Goal: Transaction & Acquisition: Purchase product/service

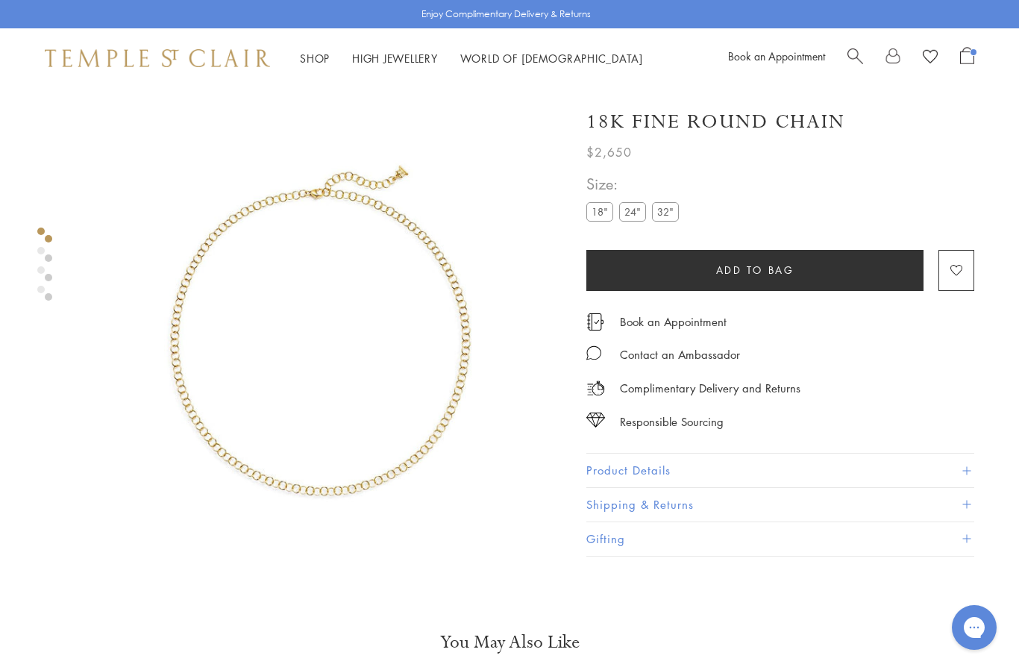
click at [860, 55] on span "Search" at bounding box center [855, 55] width 16 height 16
click at [853, 59] on span "Search" at bounding box center [855, 55] width 16 height 16
click at [849, 65] on link "Search" at bounding box center [855, 58] width 16 height 22
click at [844, 63] on div "Book an Appointment" at bounding box center [851, 58] width 246 height 22
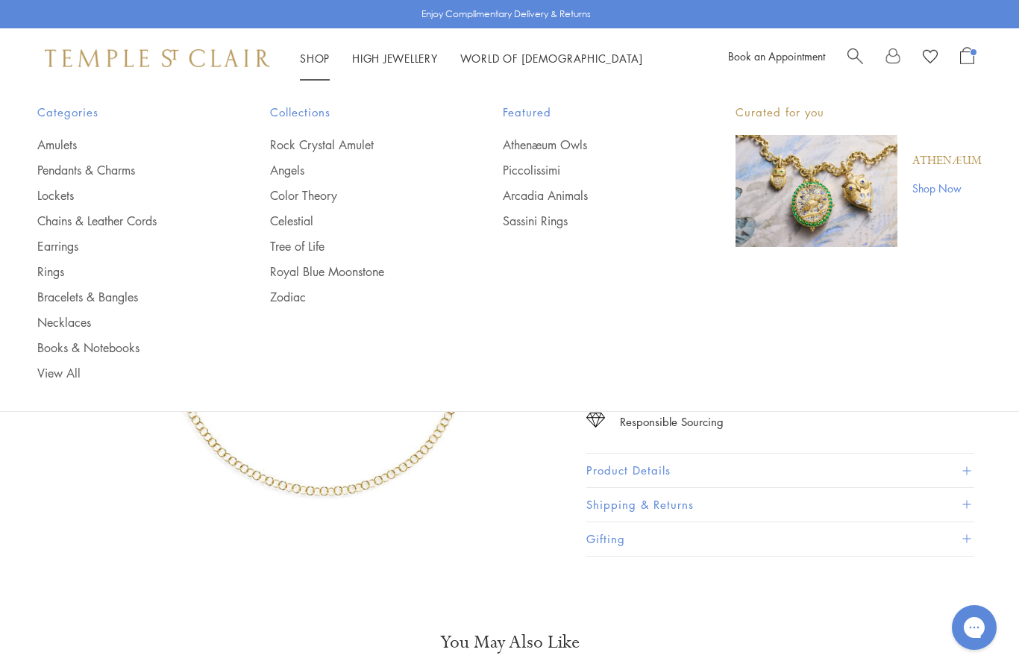
click at [90, 326] on link "Necklaces" at bounding box center [123, 322] width 173 height 16
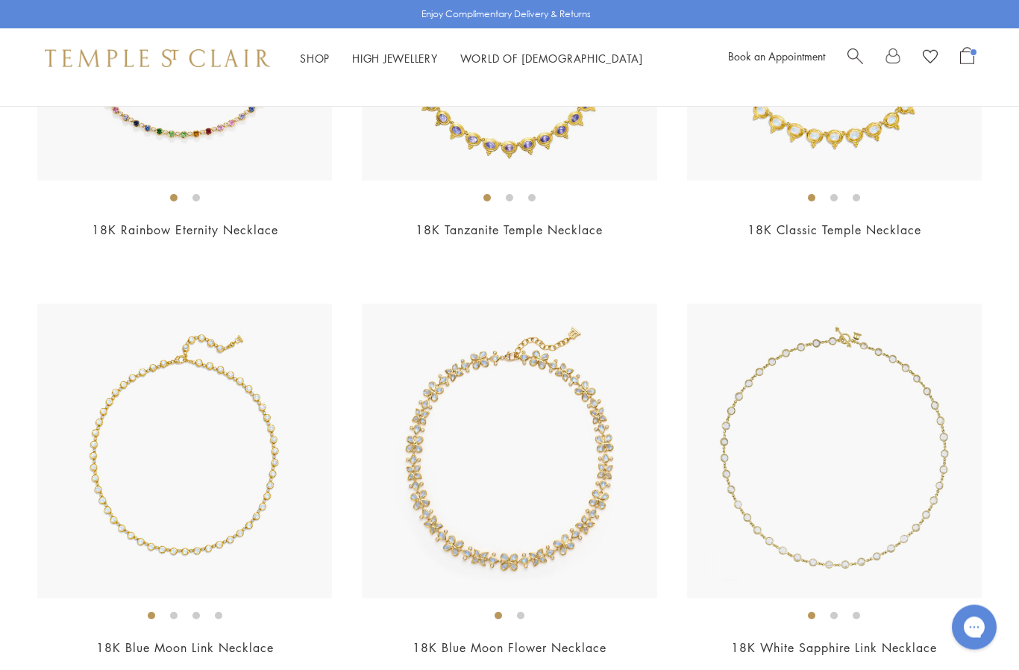
scroll to position [3731, 0]
click at [228, 521] on img at bounding box center [184, 451] width 295 height 295
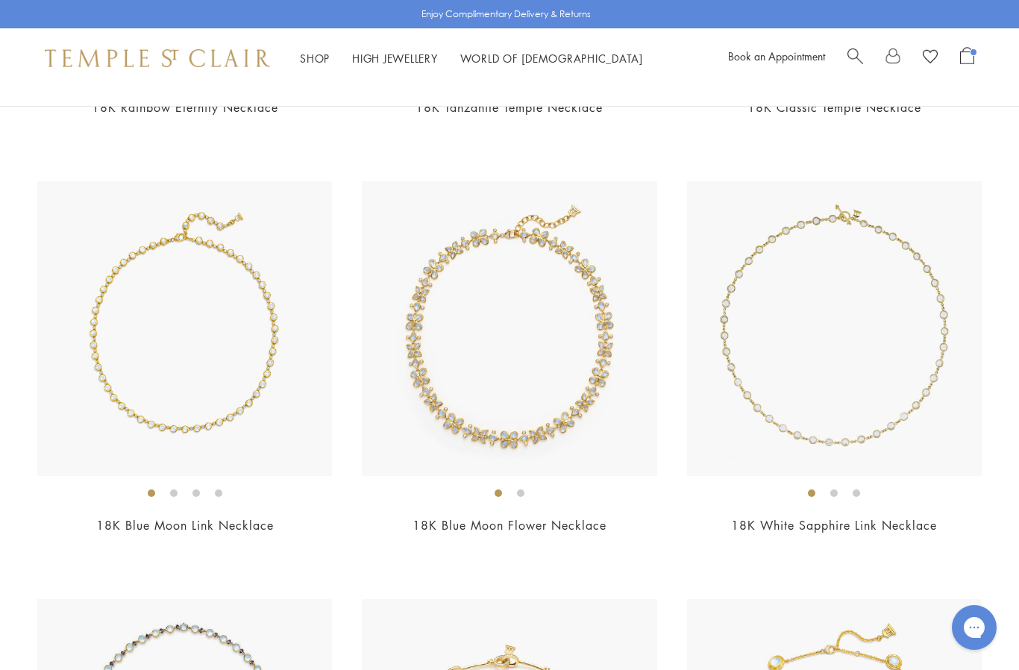
scroll to position [3786, 0]
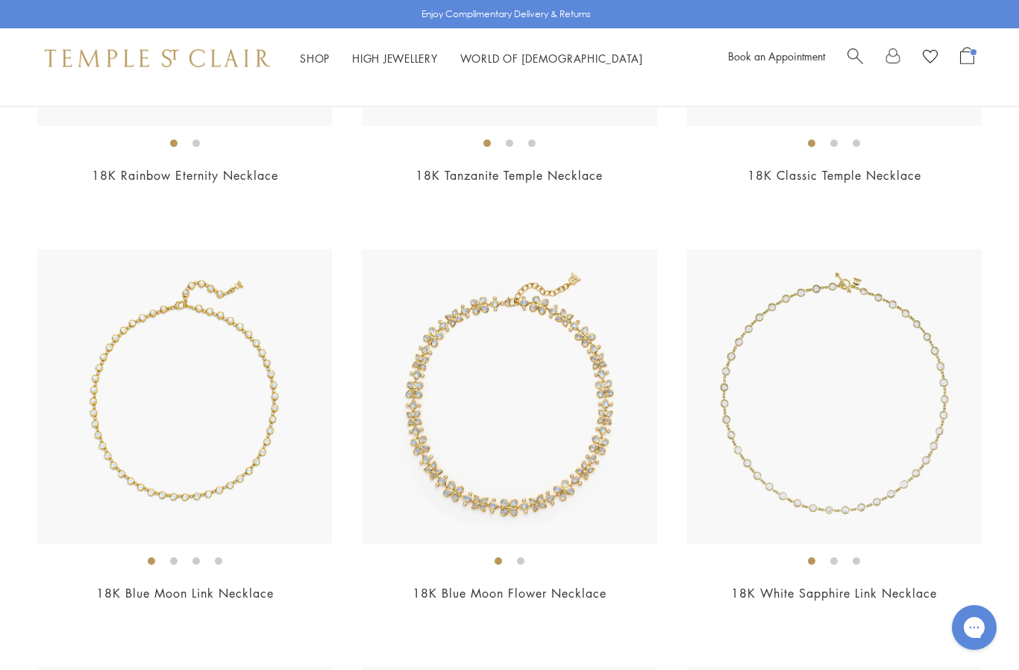
click at [841, 489] on img at bounding box center [834, 396] width 295 height 295
click at [260, 439] on img at bounding box center [184, 396] width 295 height 295
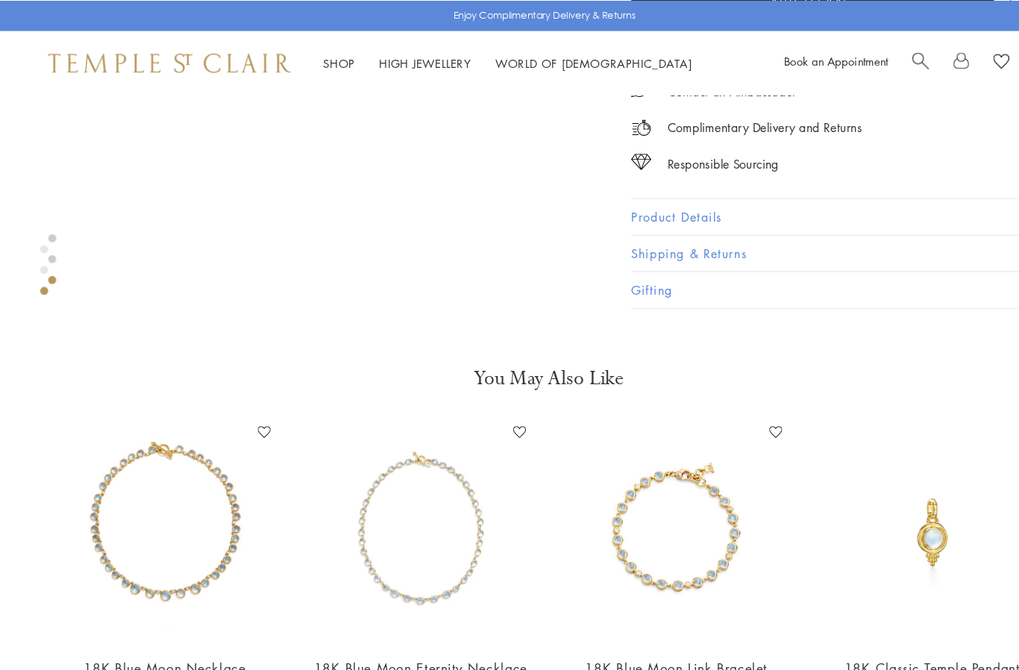
scroll to position [1235, 0]
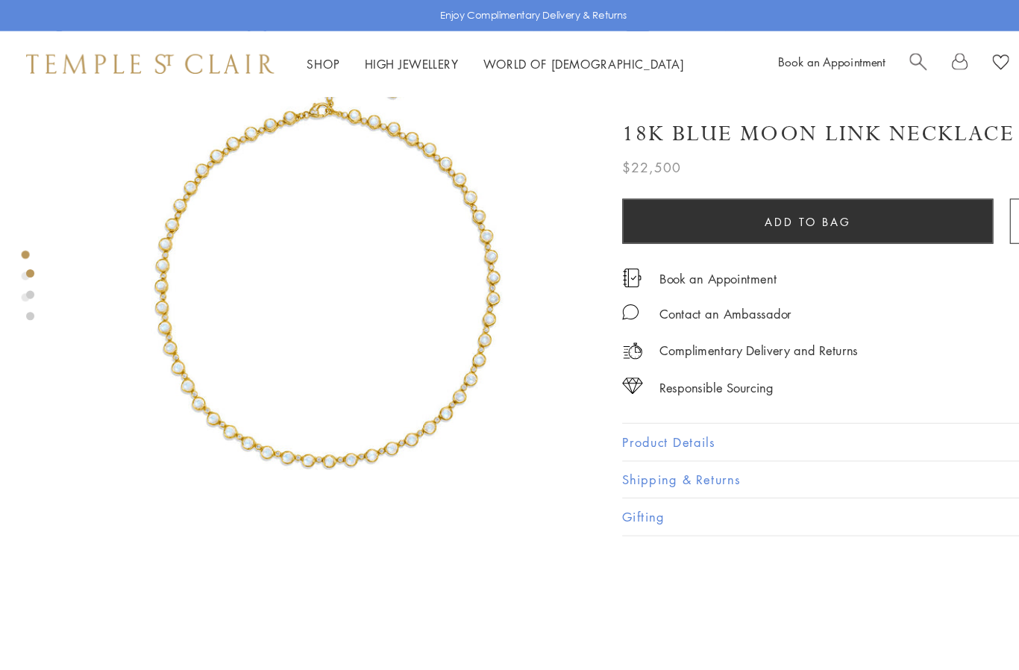
scroll to position [4, 3]
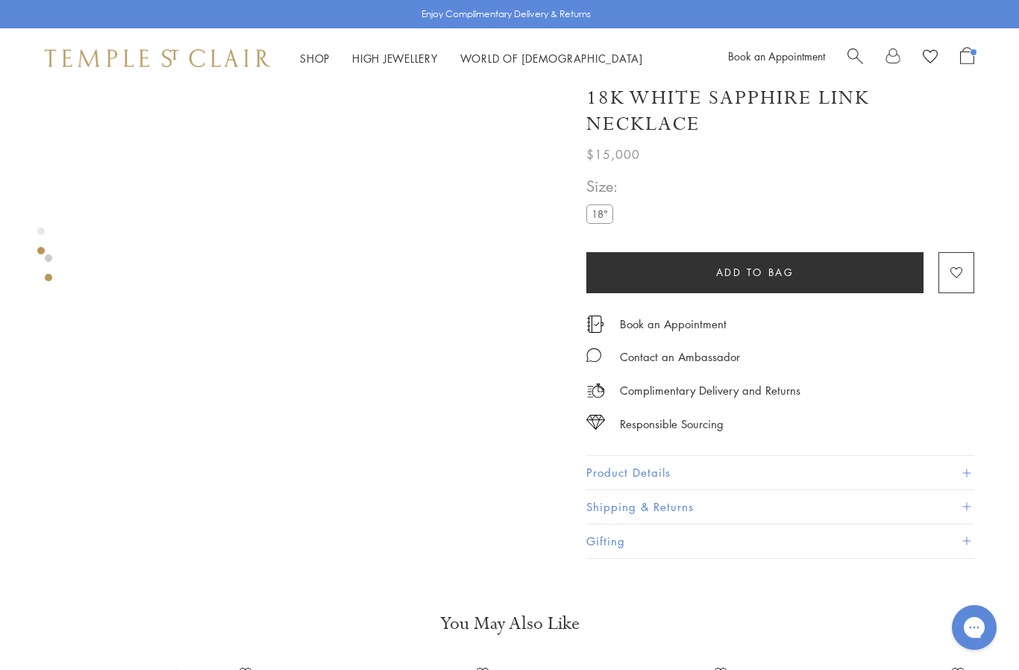
scroll to position [533, 0]
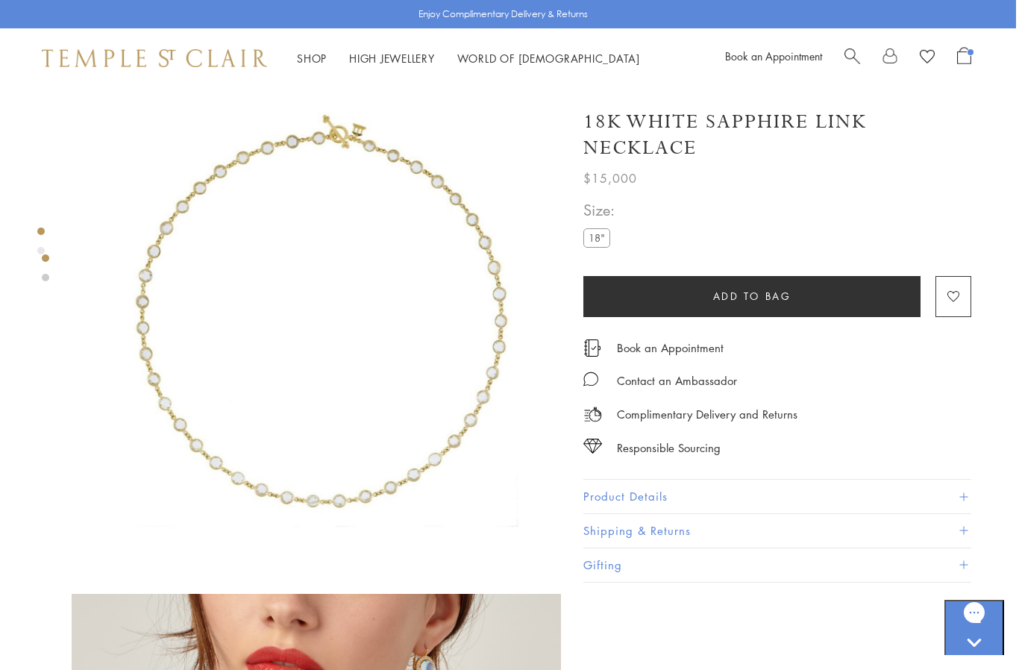
scroll to position [26, 3]
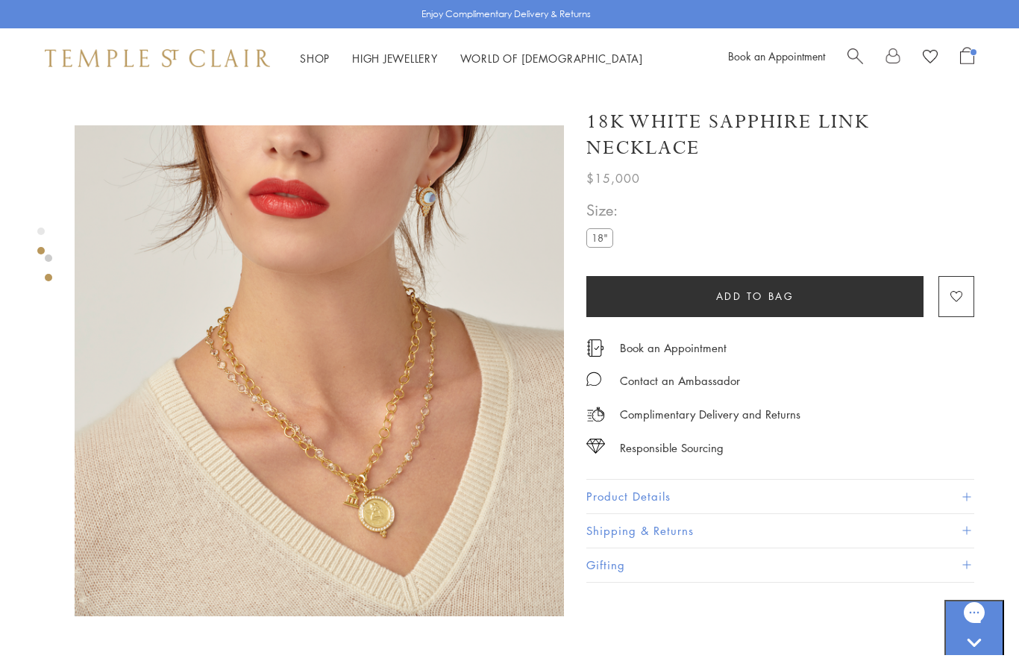
scroll to position [495, 0]
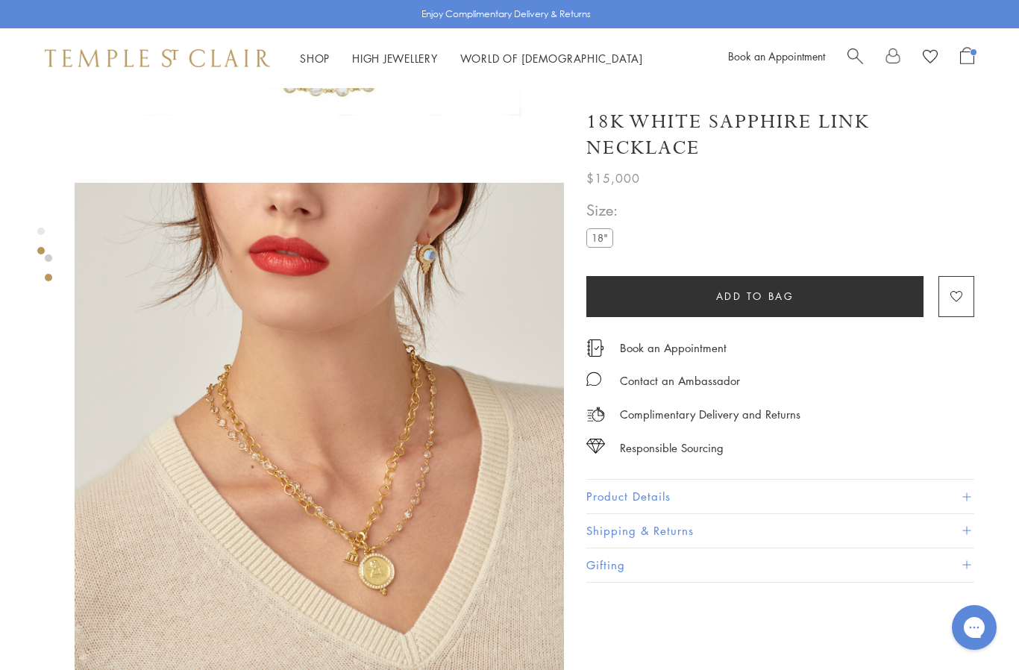
scroll to position [437, 0]
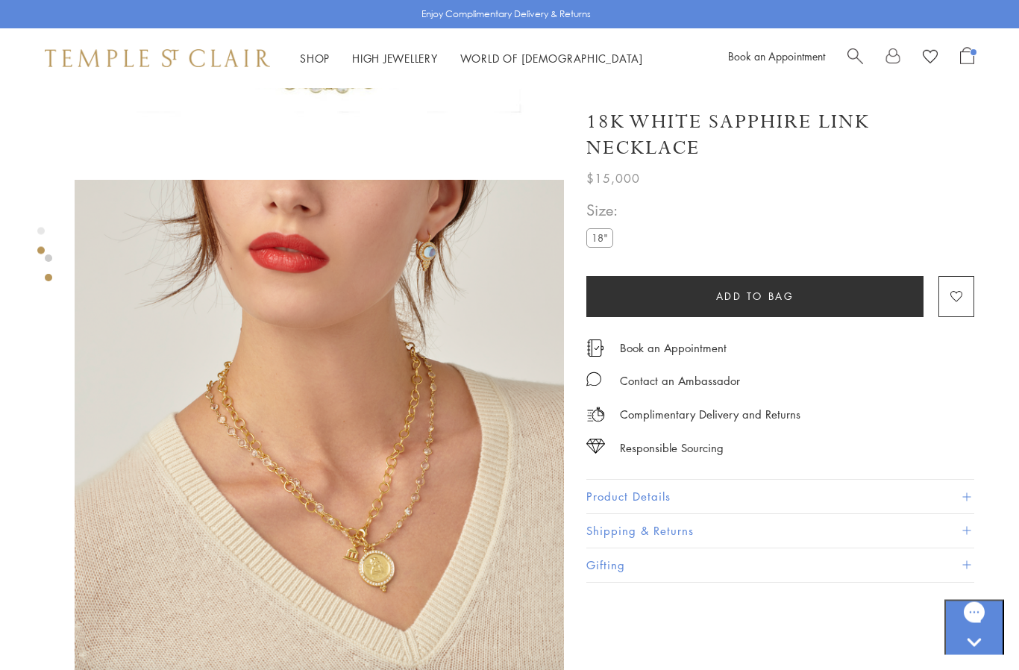
scroll to position [345, 0]
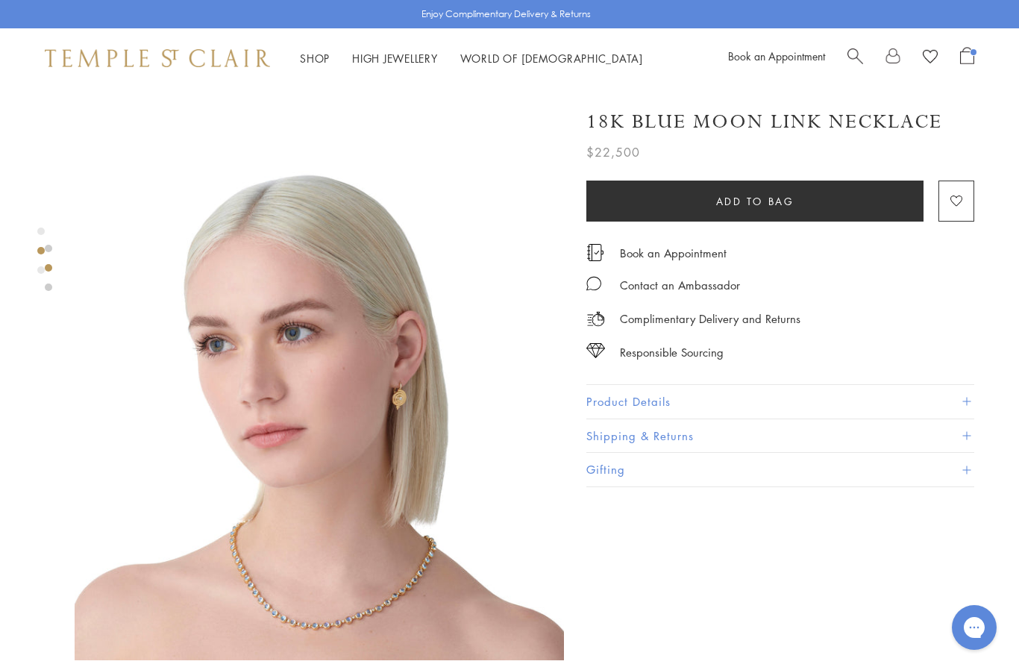
scroll to position [428, 0]
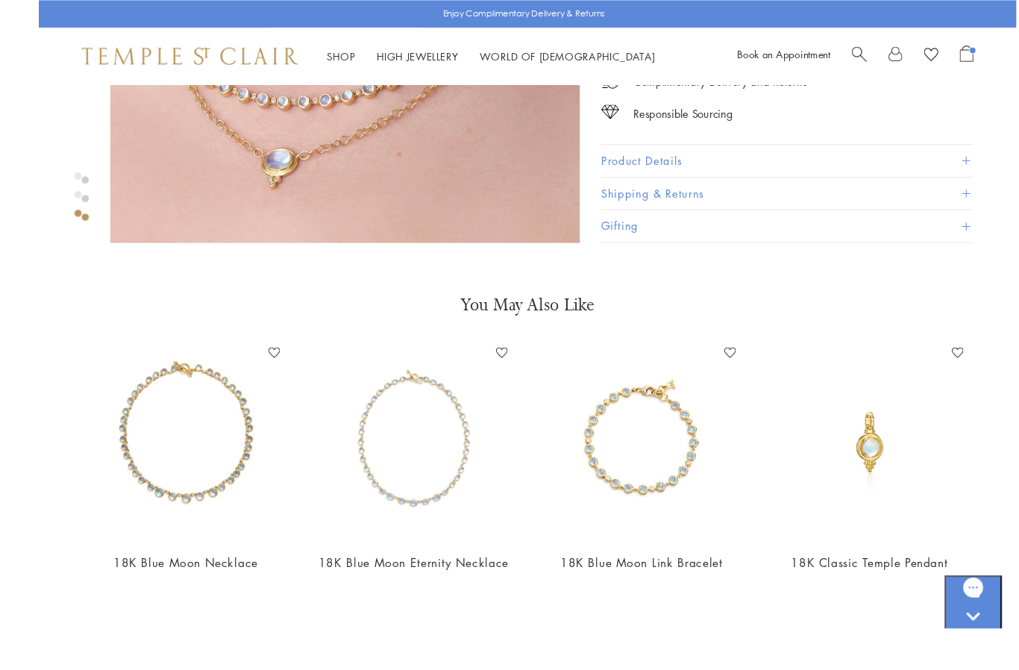
scroll to position [1396, 0]
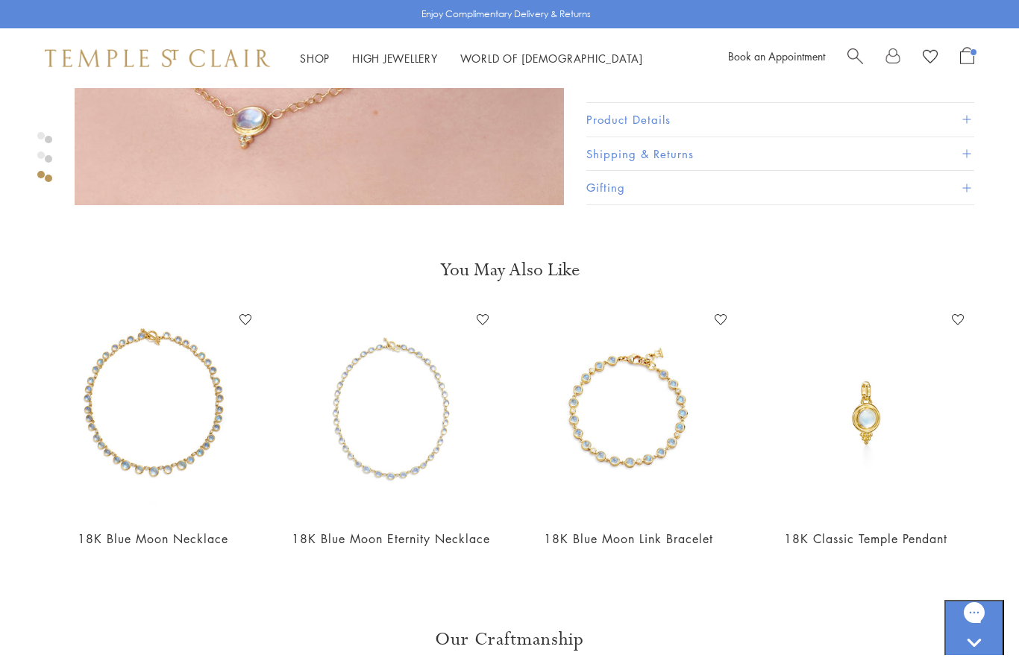
click at [662, 456] on img at bounding box center [628, 412] width 208 height 208
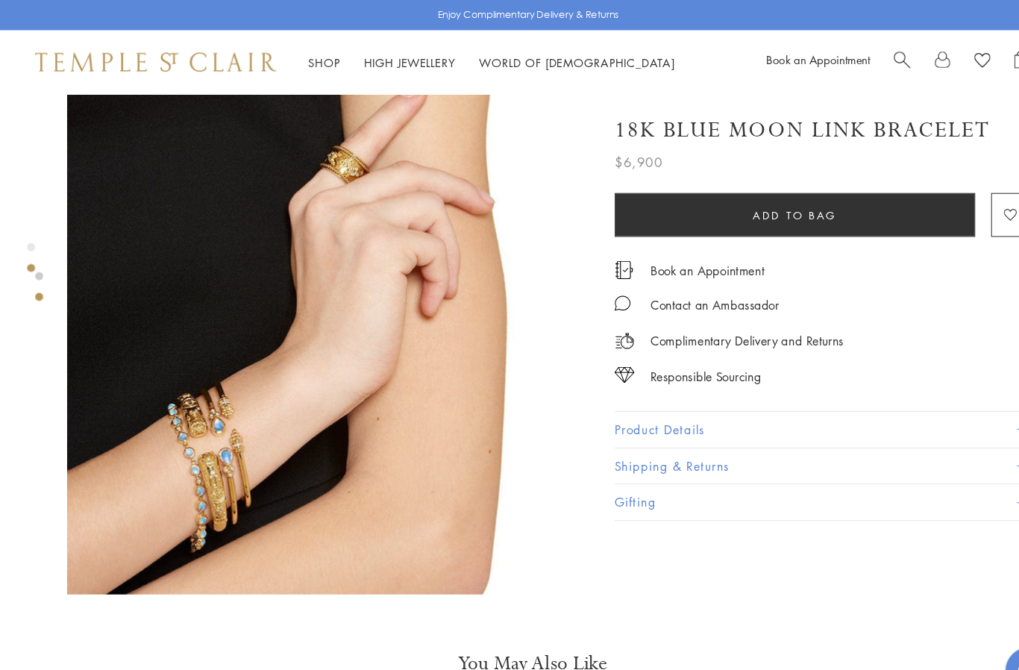
scroll to position [534, 0]
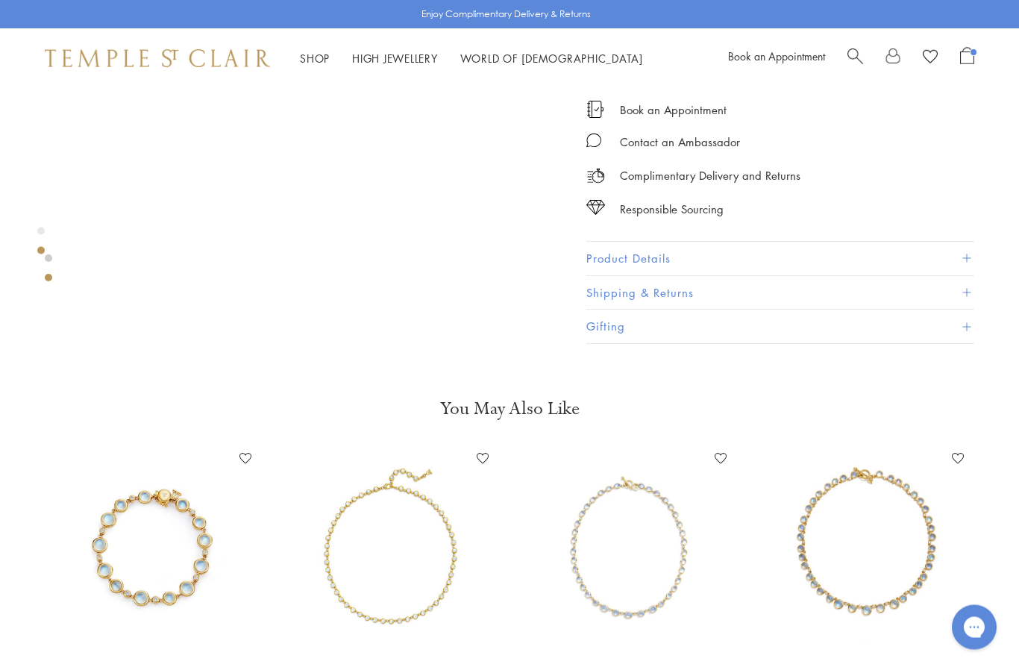
scroll to position [745, 0]
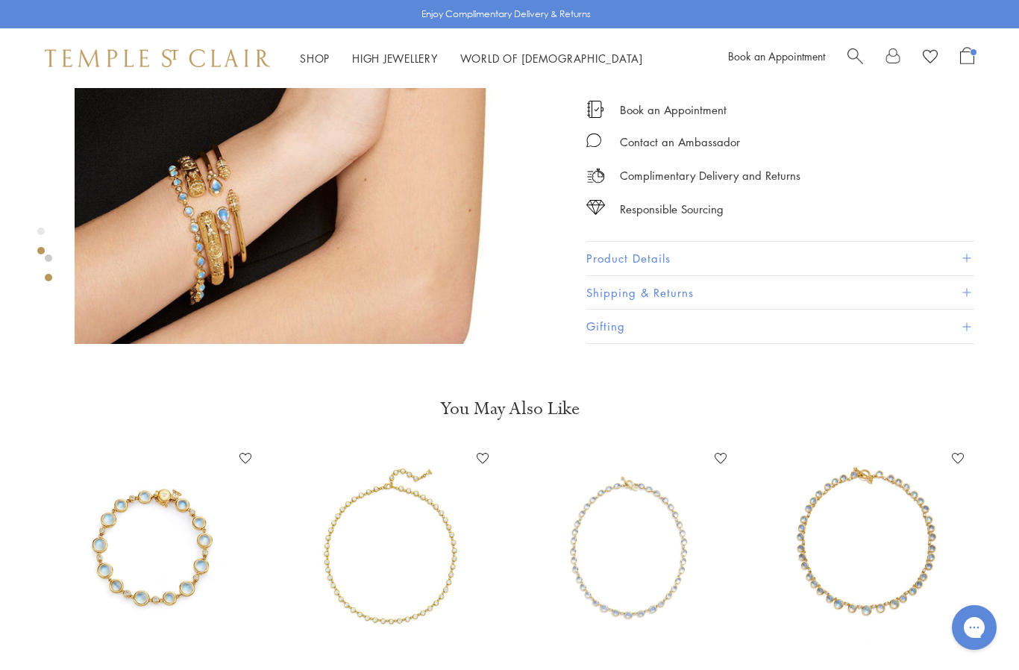
click at [374, 271] on img at bounding box center [319, 99] width 489 height 489
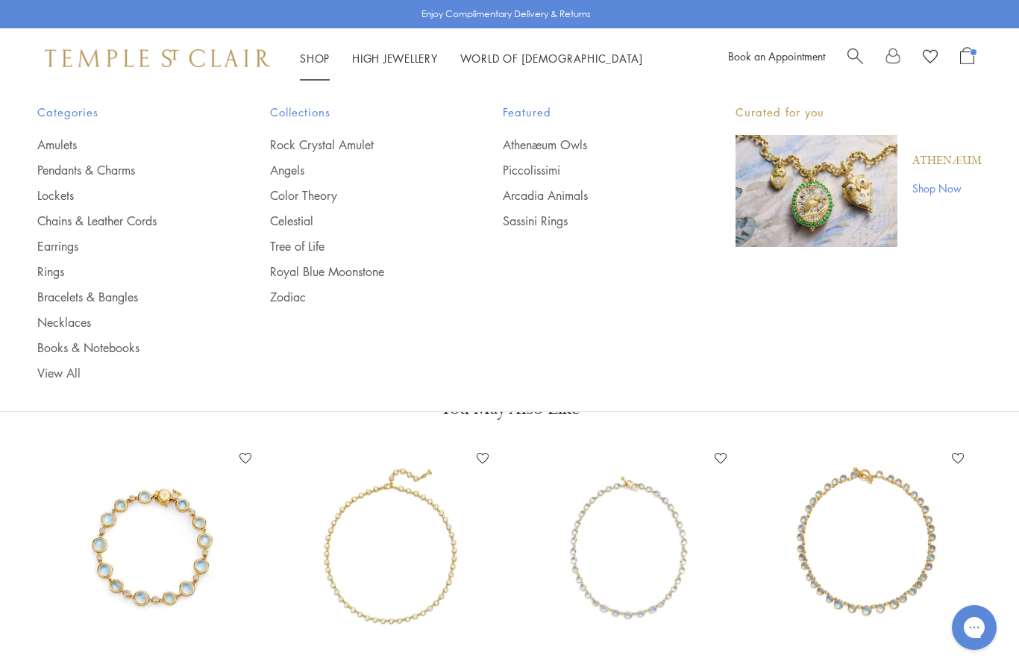
click at [98, 297] on link "Bracelets & Bangles" at bounding box center [123, 297] width 173 height 16
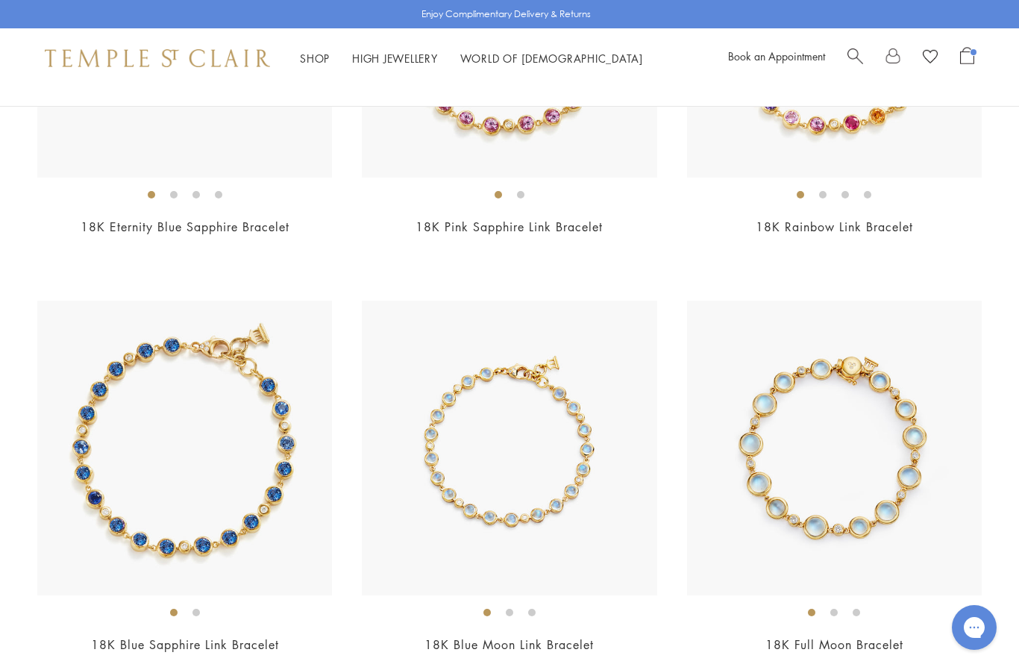
scroll to position [3319, 0]
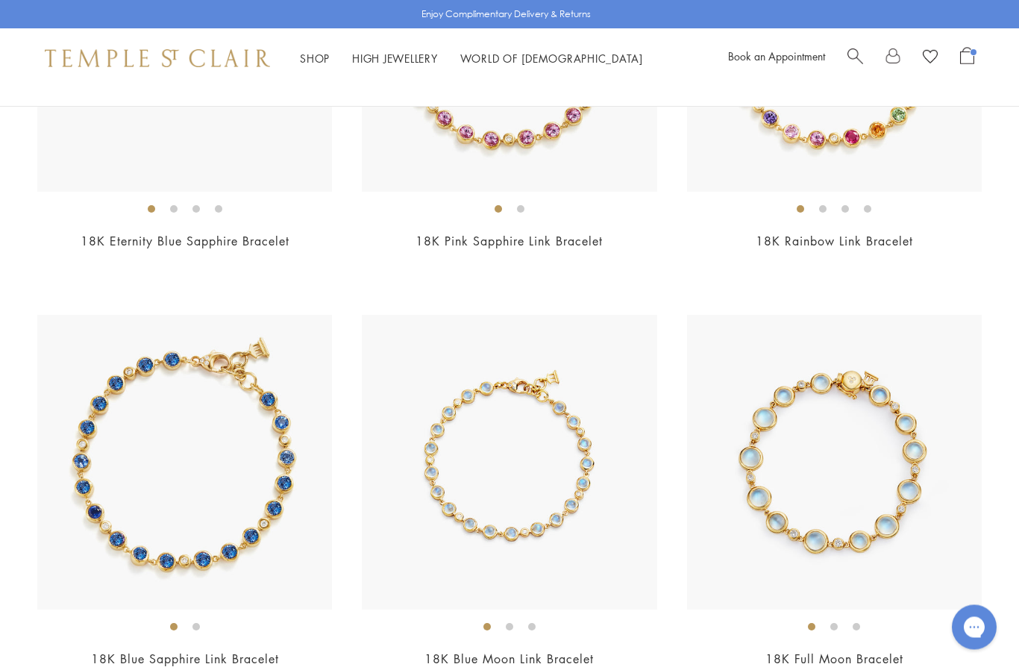
click at [782, 513] on img at bounding box center [834, 463] width 295 height 295
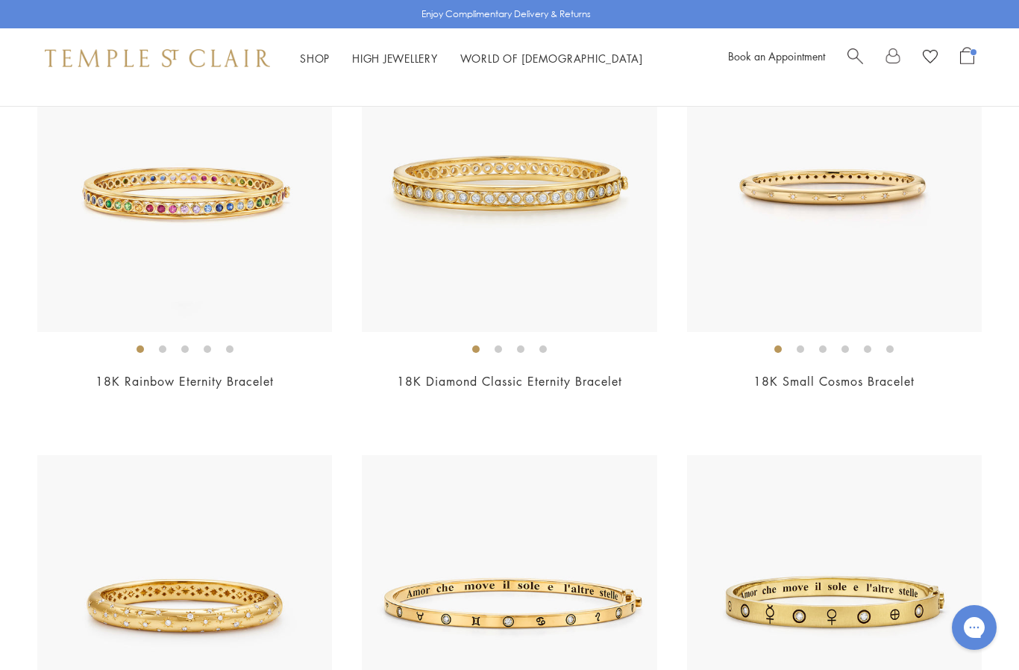
scroll to position [0, 0]
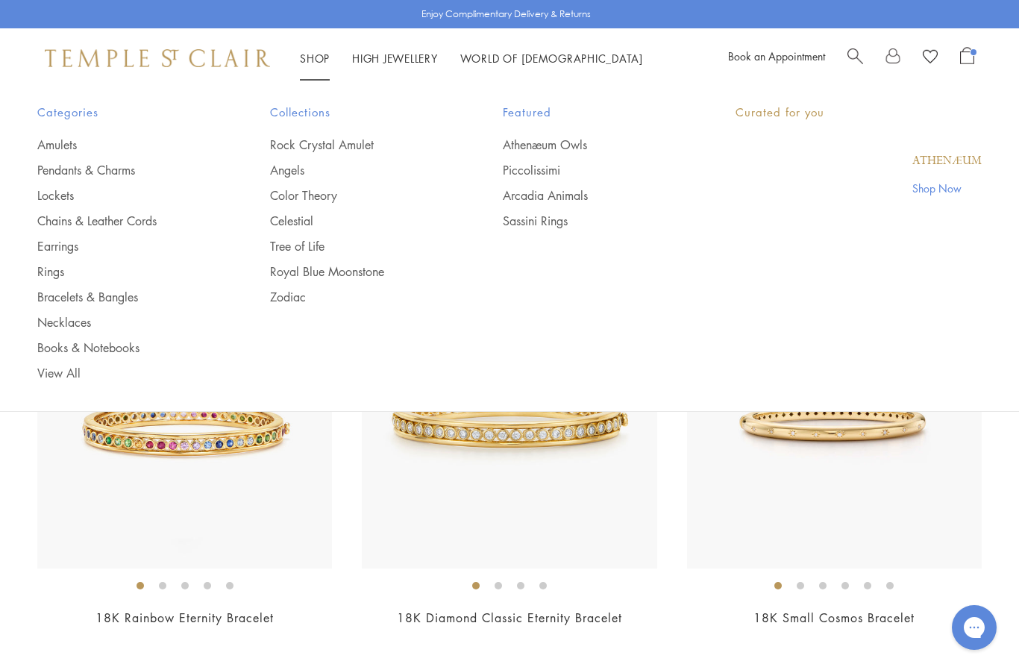
click at [305, 63] on link "Shop Shop" at bounding box center [315, 58] width 30 height 15
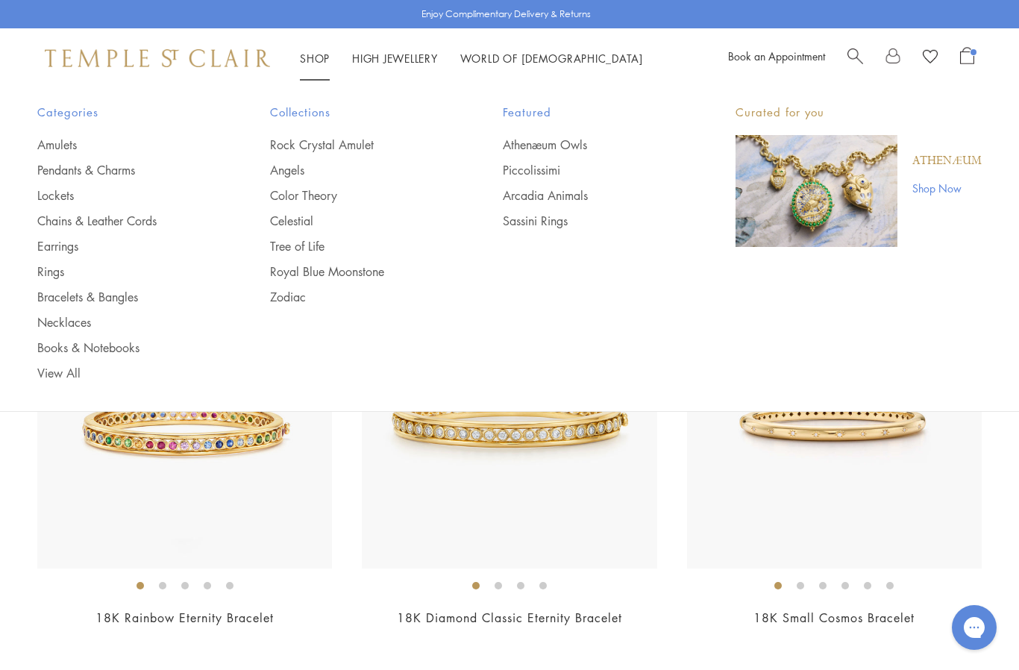
click at [54, 327] on link "Necklaces" at bounding box center [123, 322] width 173 height 16
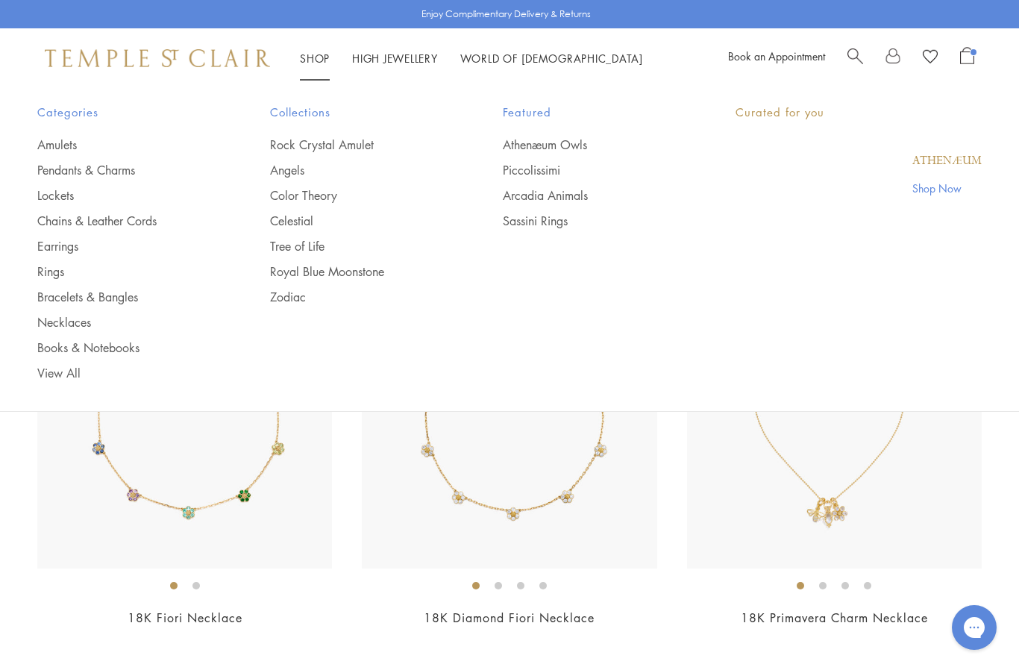
click at [313, 61] on link "Shop Shop" at bounding box center [315, 58] width 30 height 15
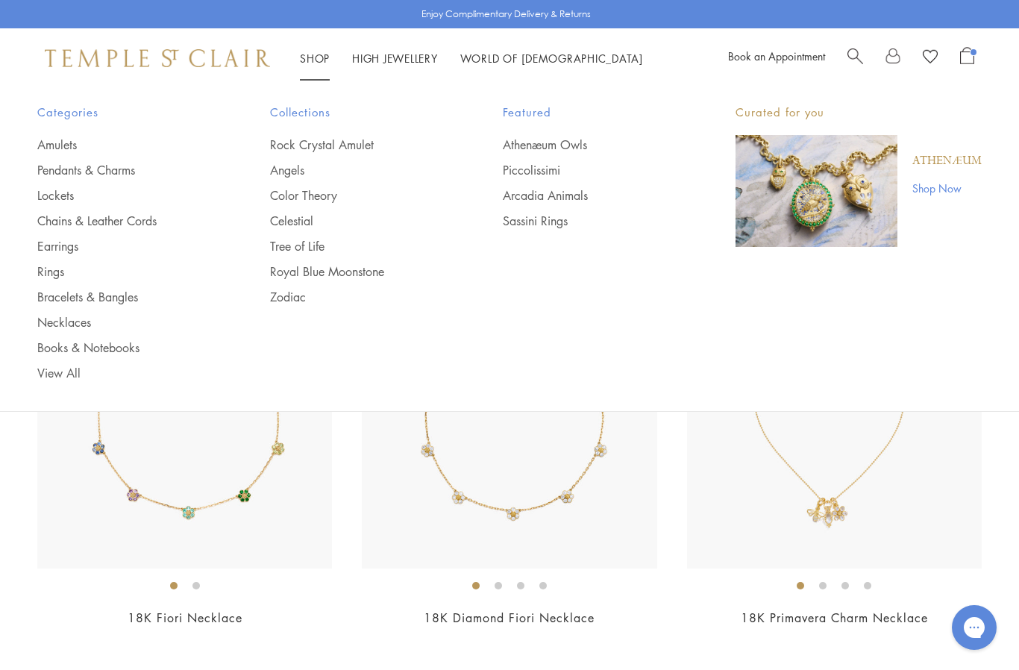
click at [64, 324] on link "Necklaces" at bounding box center [123, 322] width 173 height 16
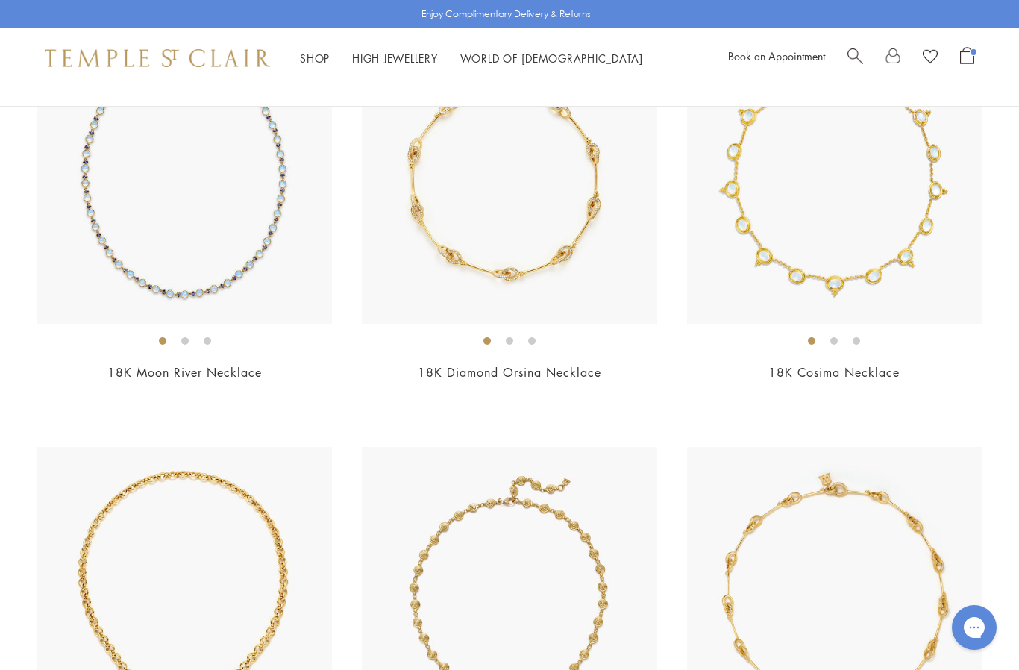
scroll to position [4424, 0]
click at [312, 58] on link "Shop Shop" at bounding box center [315, 58] width 30 height 15
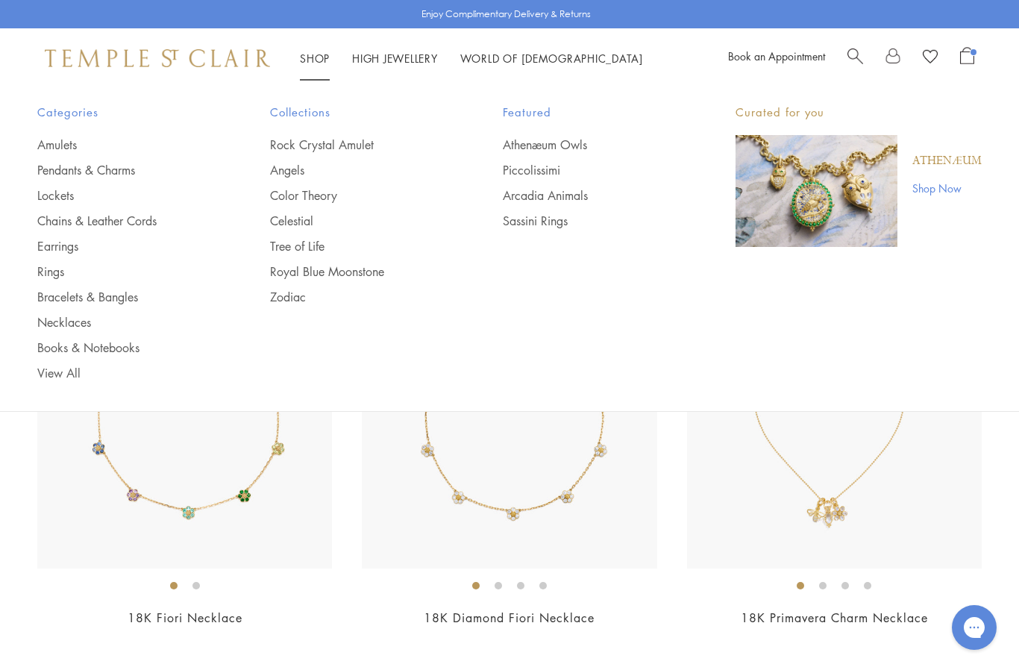
click at [71, 326] on link "Necklaces" at bounding box center [123, 322] width 173 height 16
click at [141, 215] on link "Chains & Leather Cords" at bounding box center [123, 221] width 173 height 16
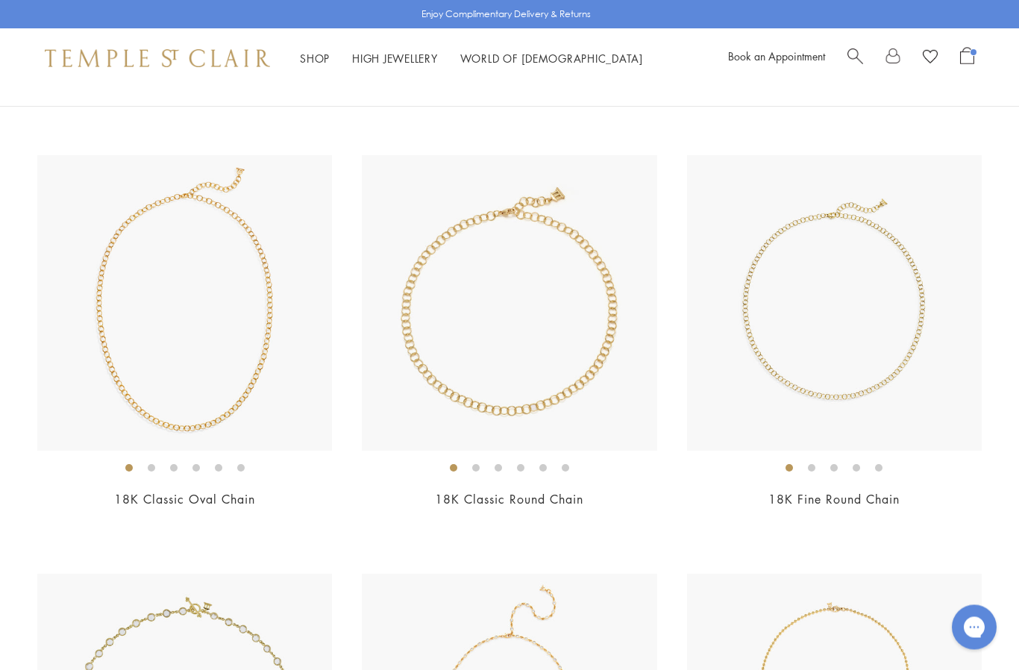
scroll to position [943, 0]
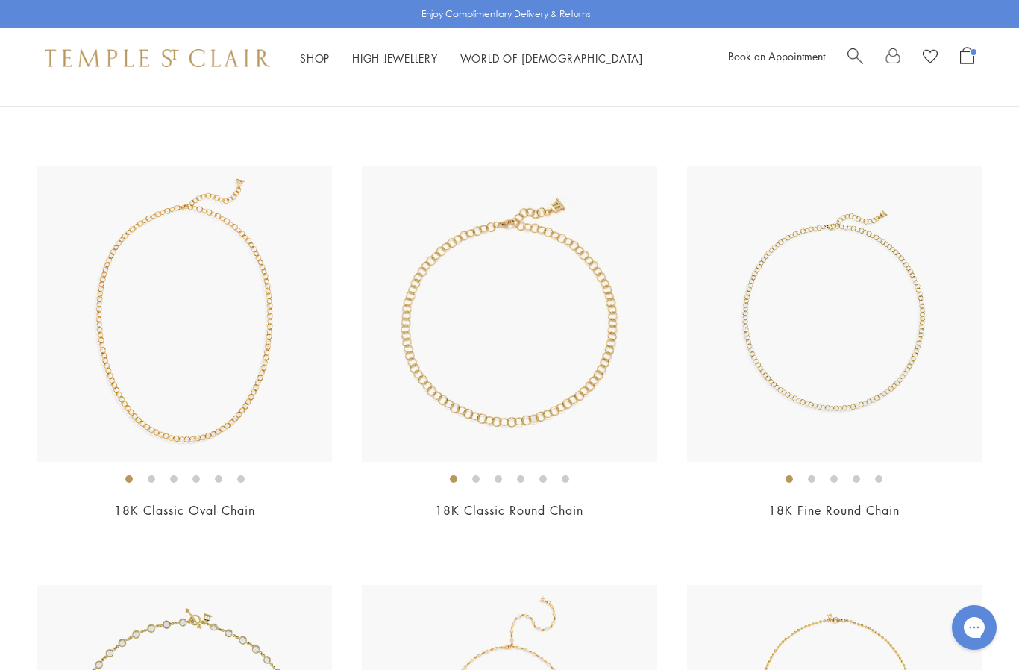
click at [912, 391] on img at bounding box center [834, 313] width 295 height 295
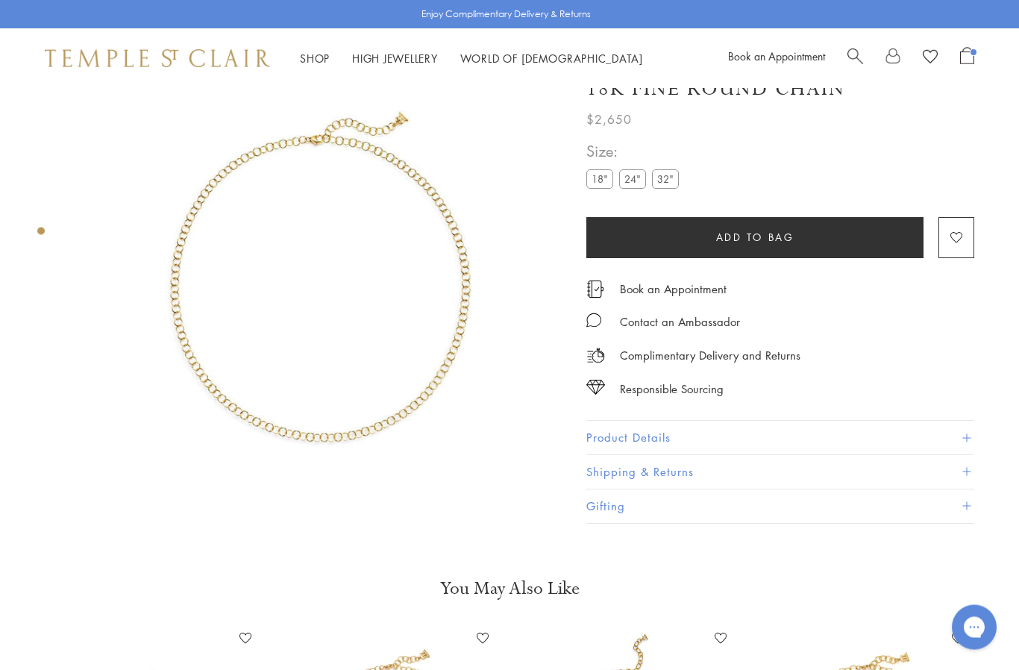
scroll to position [88, 0]
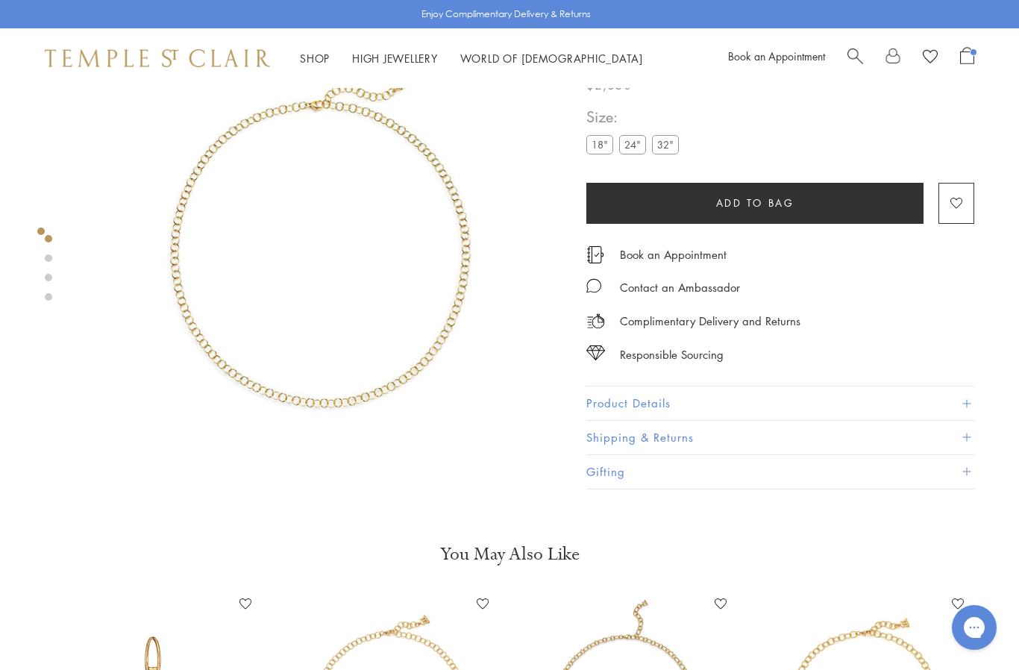
click at [630, 151] on label "24"" at bounding box center [632, 145] width 27 height 19
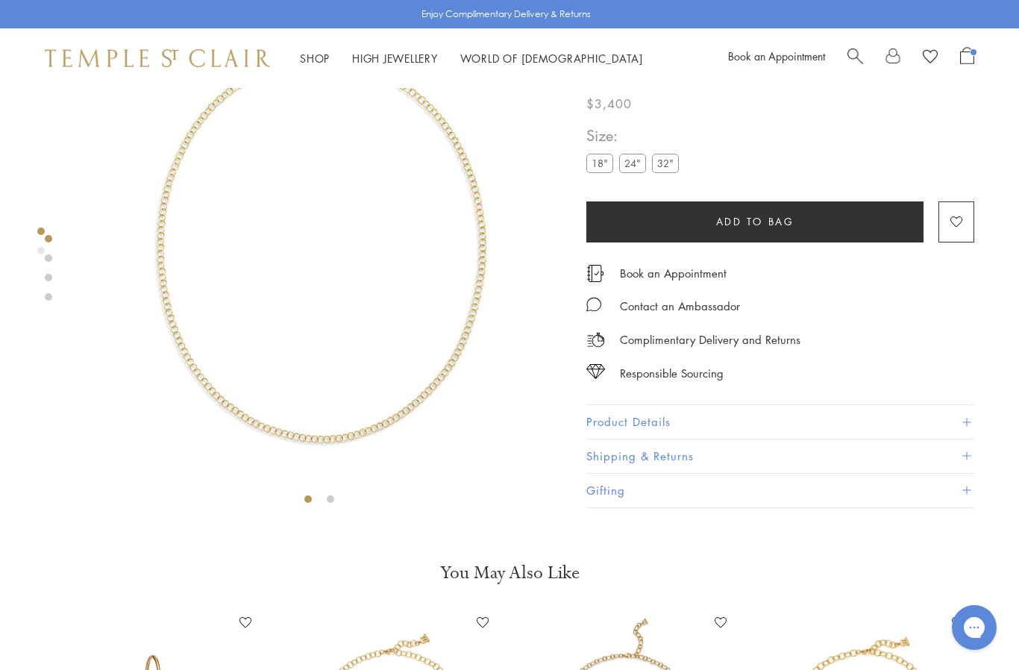
click at [603, 163] on label "18"" at bounding box center [599, 163] width 27 height 19
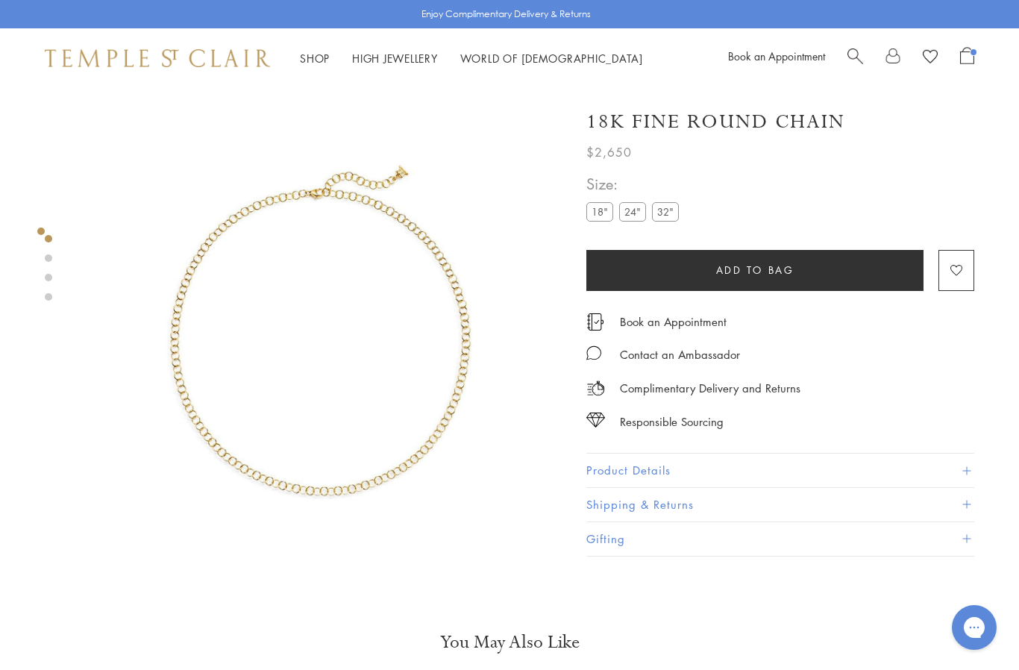
click at [622, 219] on label "24"" at bounding box center [632, 211] width 27 height 19
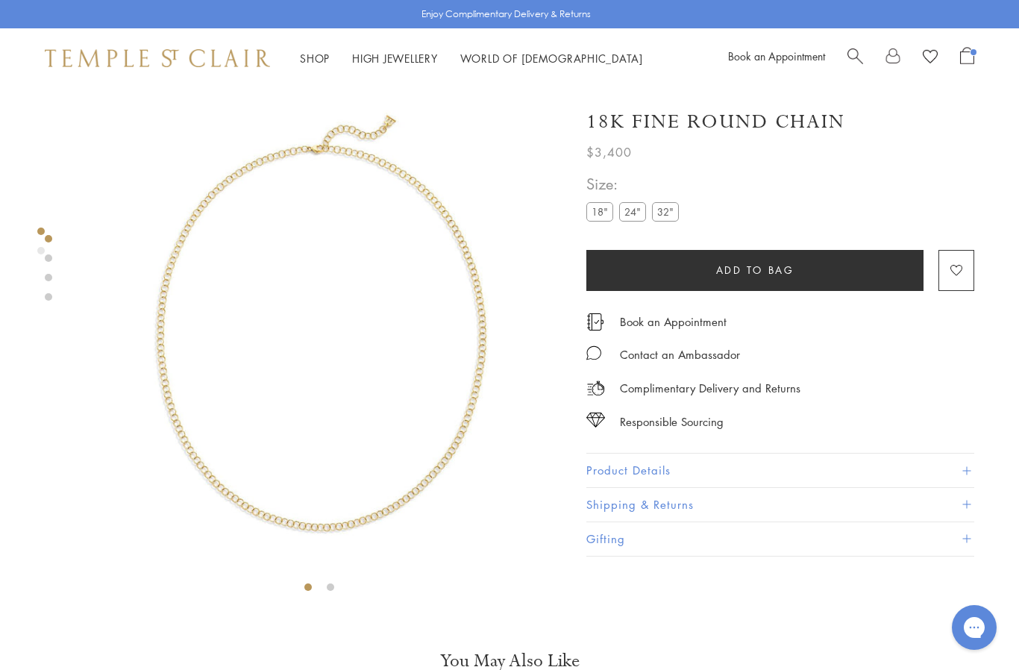
click at [973, 48] on span "Open Shopping Bag" at bounding box center [967, 55] width 14 height 17
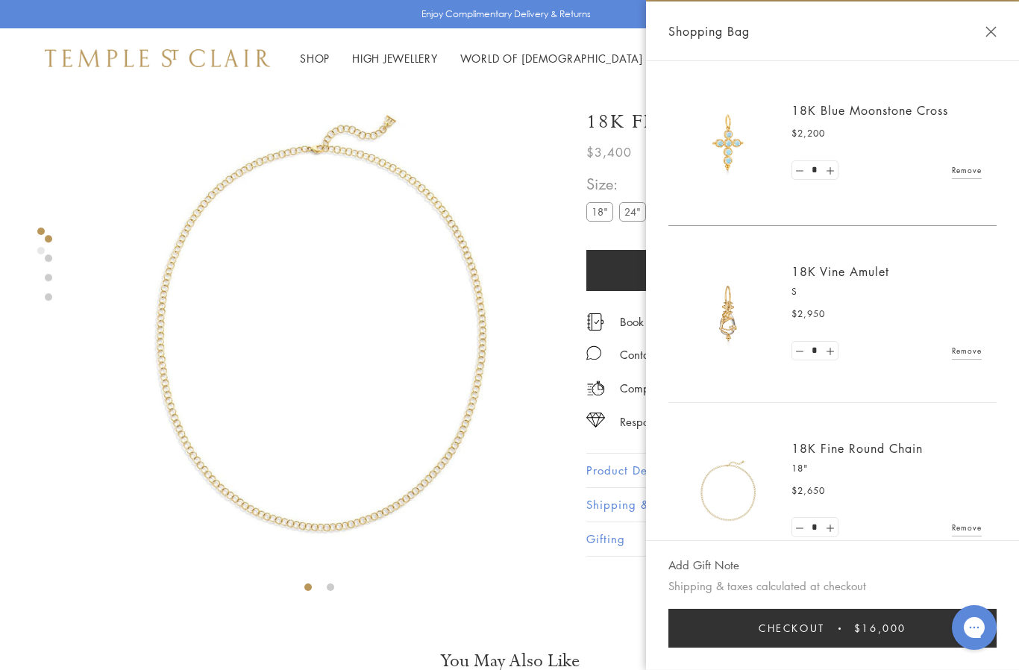
click at [993, 37] on button "Close Shopping Bag" at bounding box center [990, 31] width 11 height 11
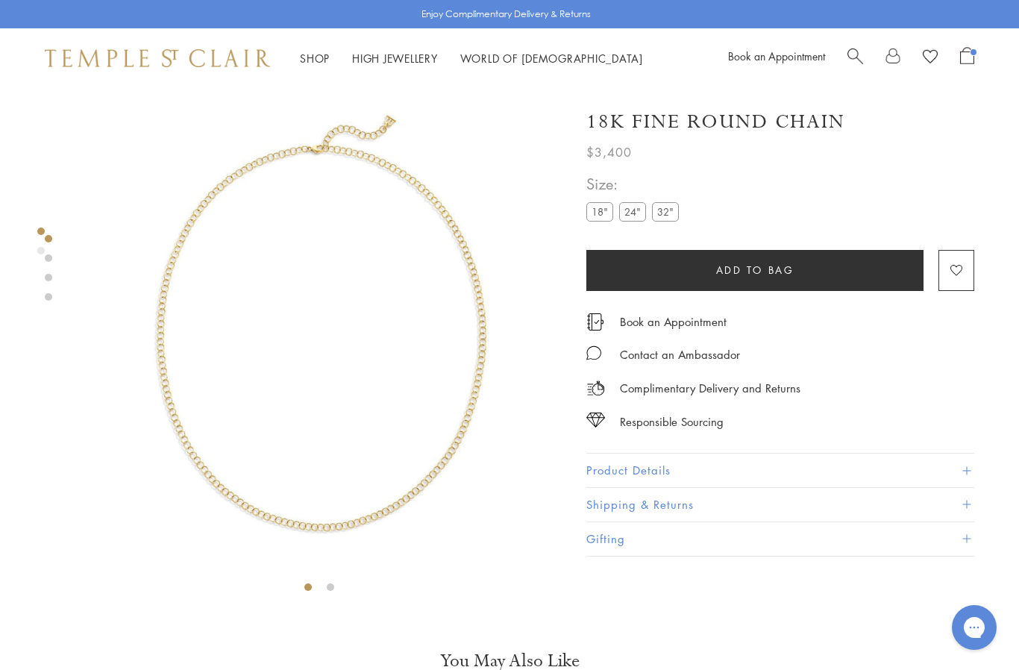
click at [846, 268] on button "Add to bag" at bounding box center [754, 270] width 337 height 41
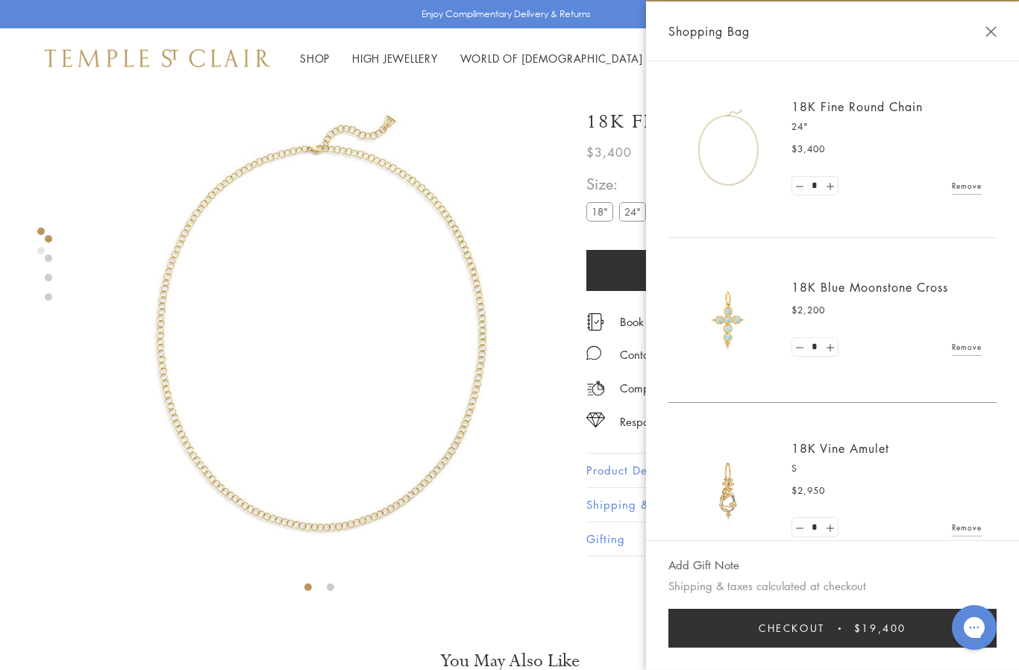
click at [979, 527] on link "Remove" at bounding box center [967, 527] width 30 height 16
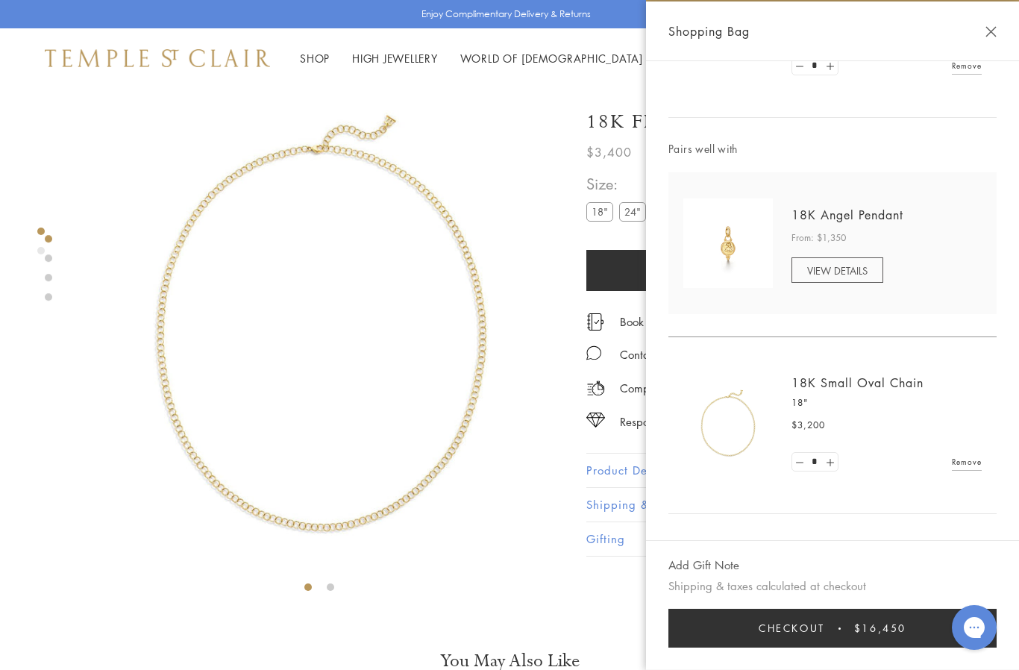
scroll to position [669, 0]
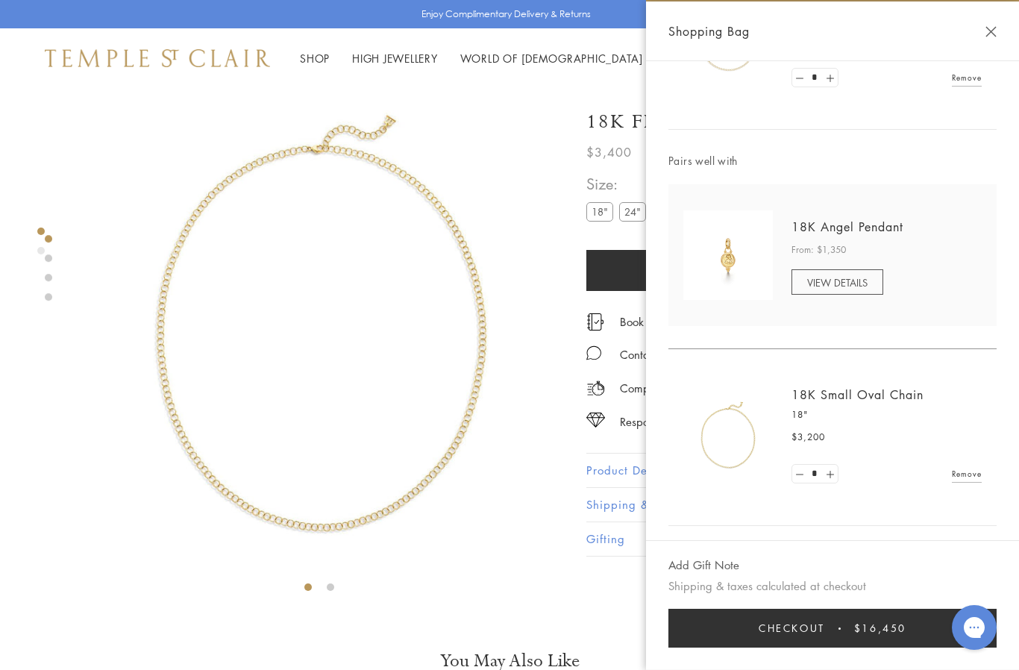
click at [972, 470] on link "Remove" at bounding box center [967, 473] width 30 height 16
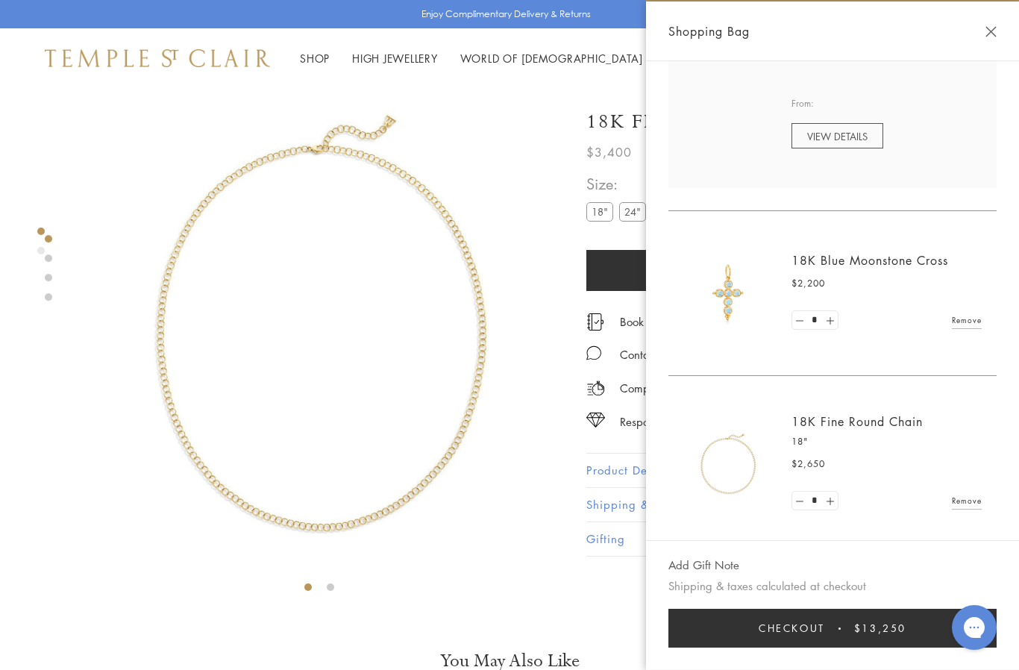
scroll to position [250, 0]
click at [727, 301] on img at bounding box center [728, 290] width 90 height 90
click at [885, 253] on link "18K Blue Moonstone Cross" at bounding box center [869, 256] width 157 height 16
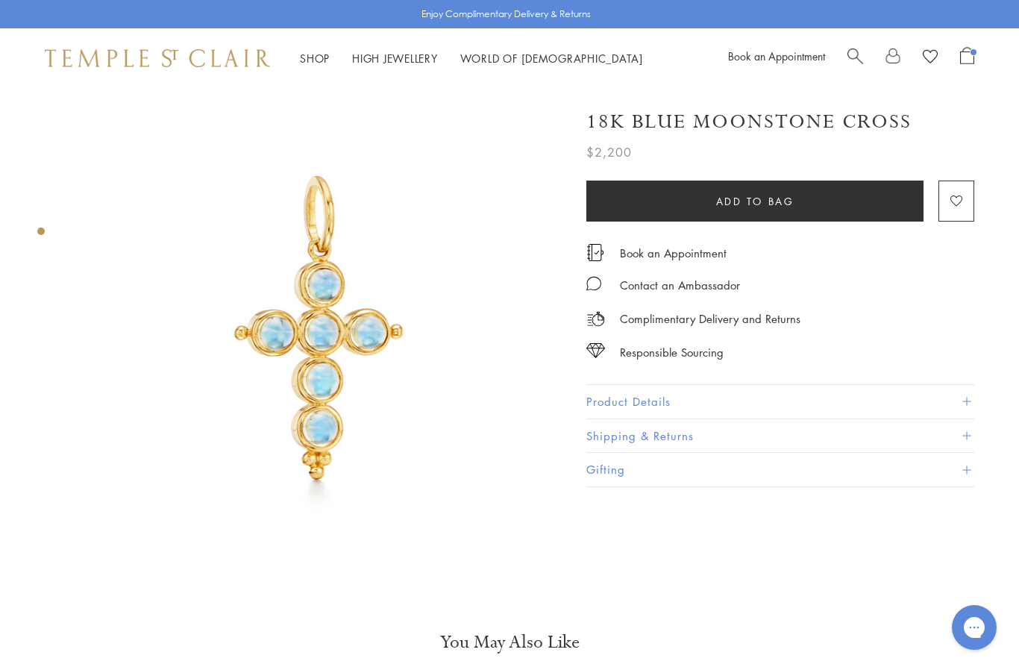
scroll to position [0, 3]
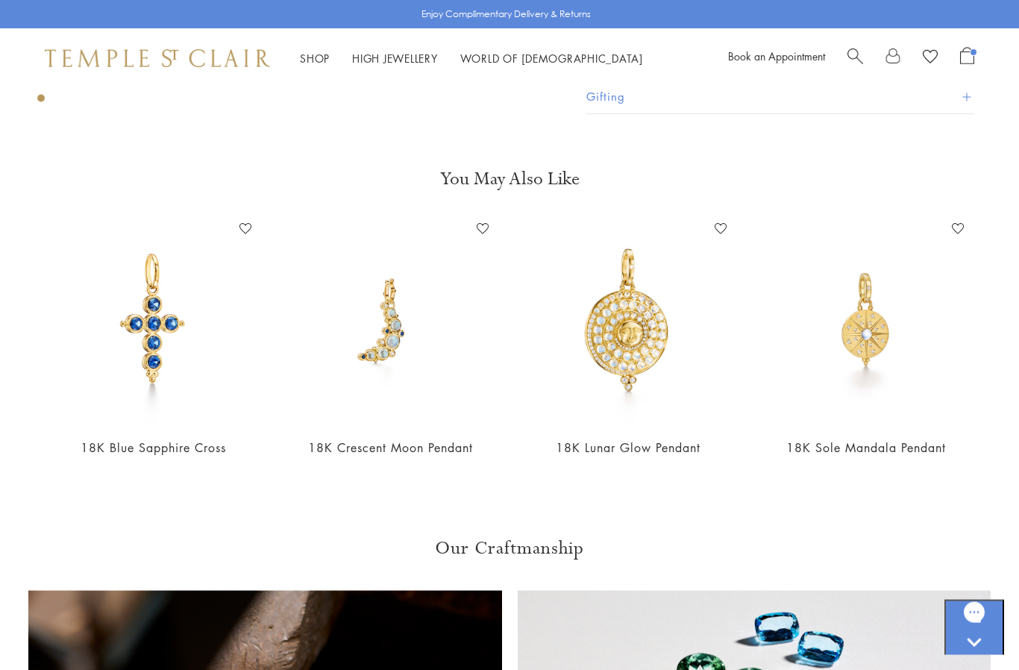
scroll to position [448, 0]
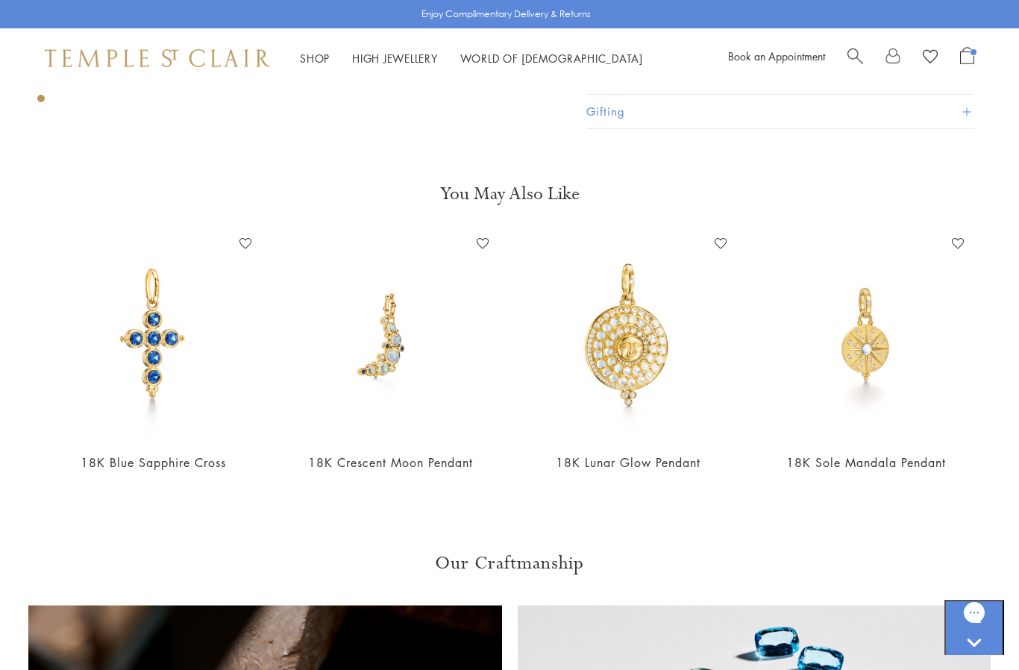
click at [868, 374] on img at bounding box center [866, 336] width 208 height 208
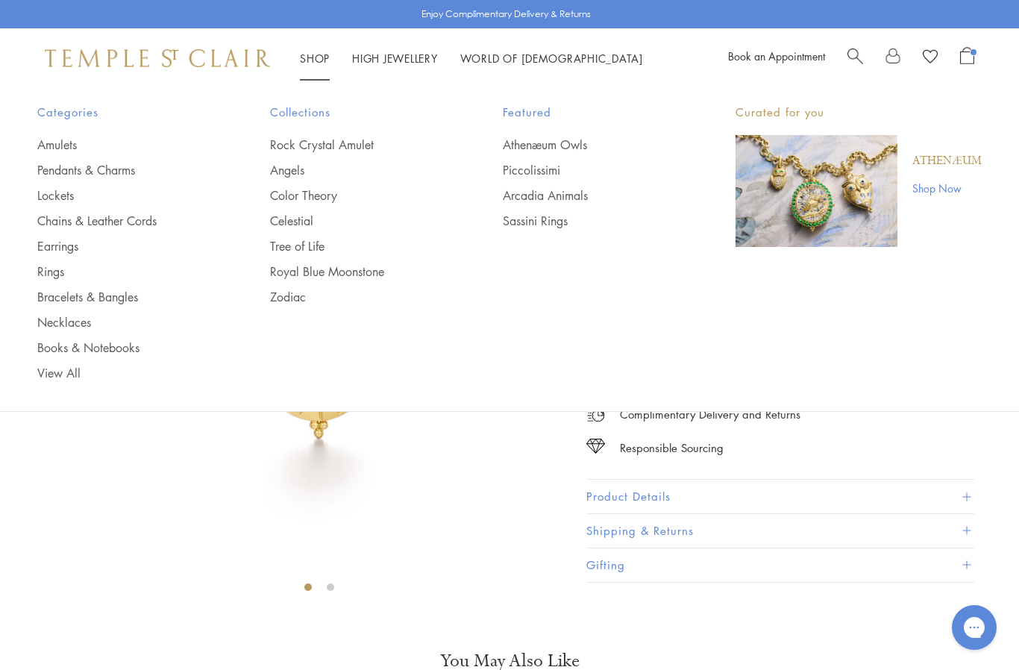
click at [121, 177] on link "Pendants & Charms" at bounding box center [123, 170] width 173 height 16
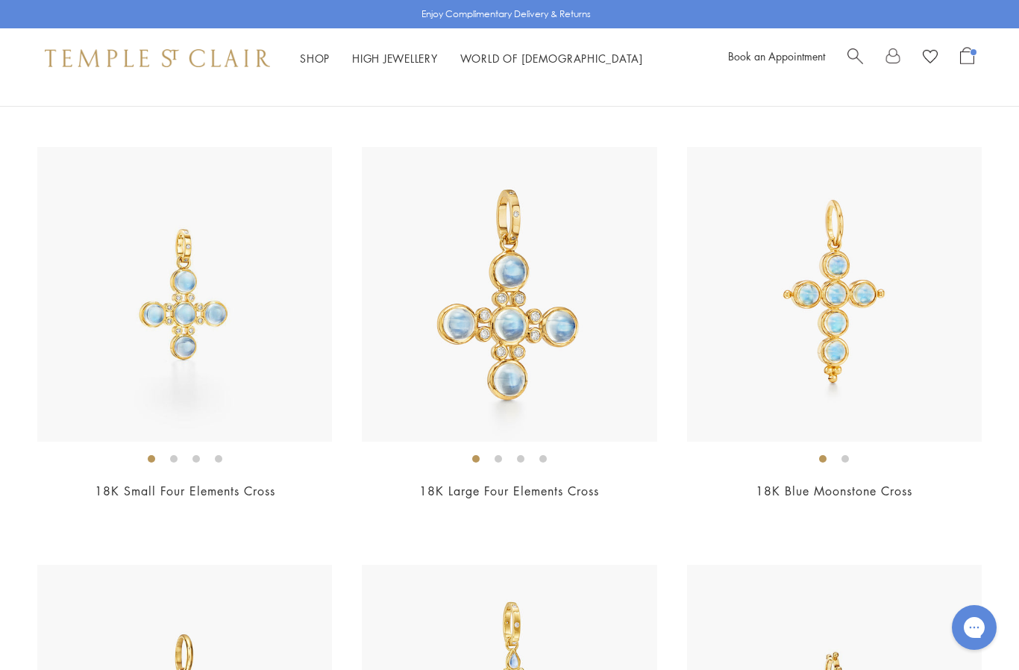
scroll to position [4718, 0]
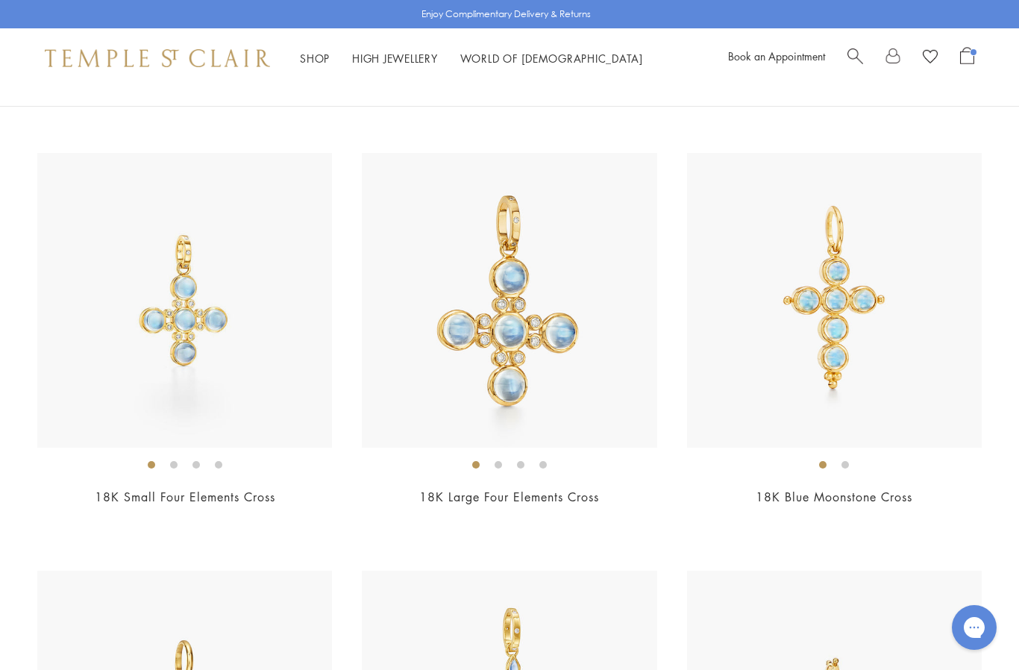
click at [509, 368] on img at bounding box center [509, 300] width 295 height 295
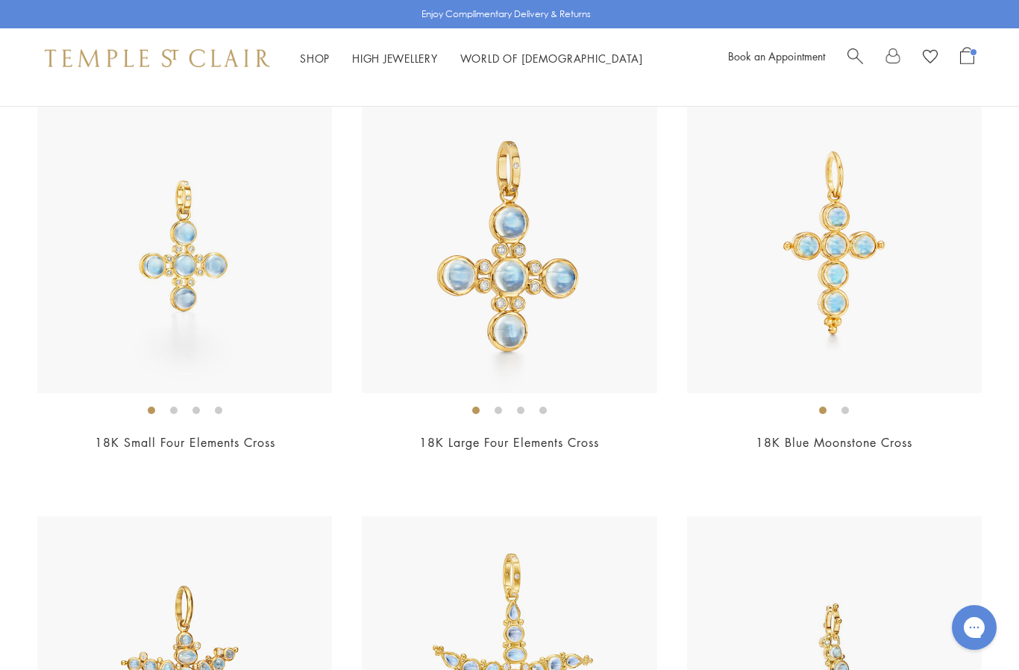
click at [188, 335] on img at bounding box center [184, 245] width 295 height 295
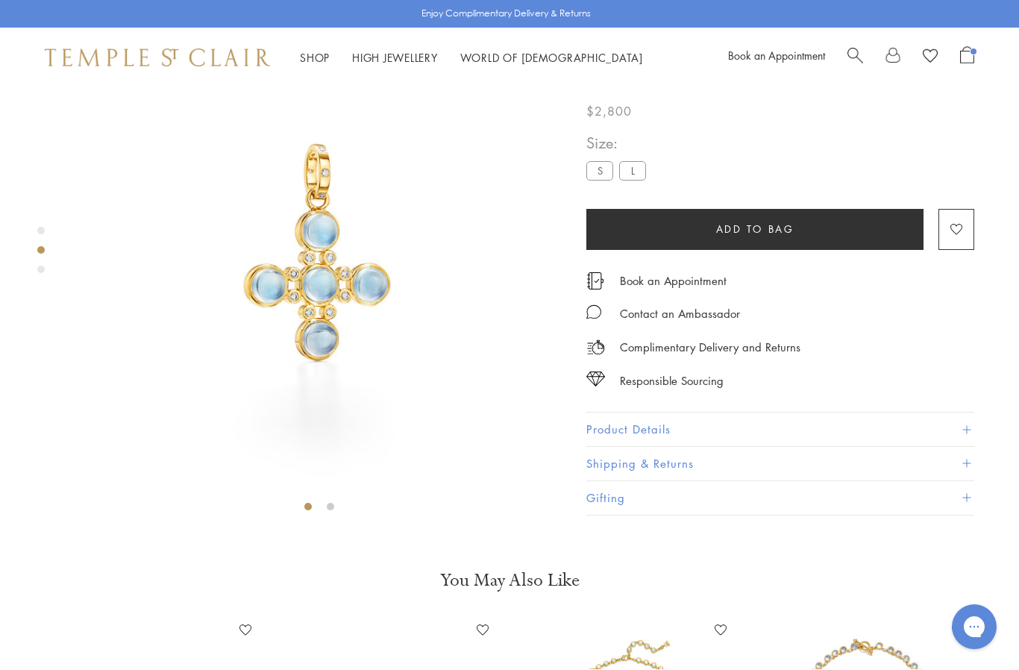
scroll to position [88, 0]
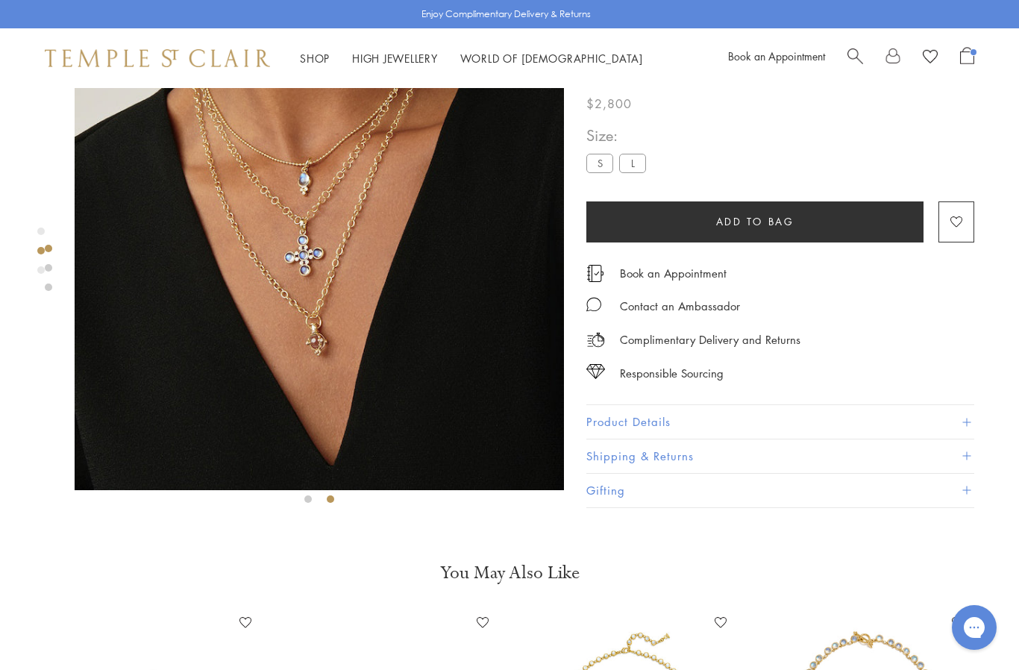
click at [319, 289] on img at bounding box center [319, 245] width 489 height 490
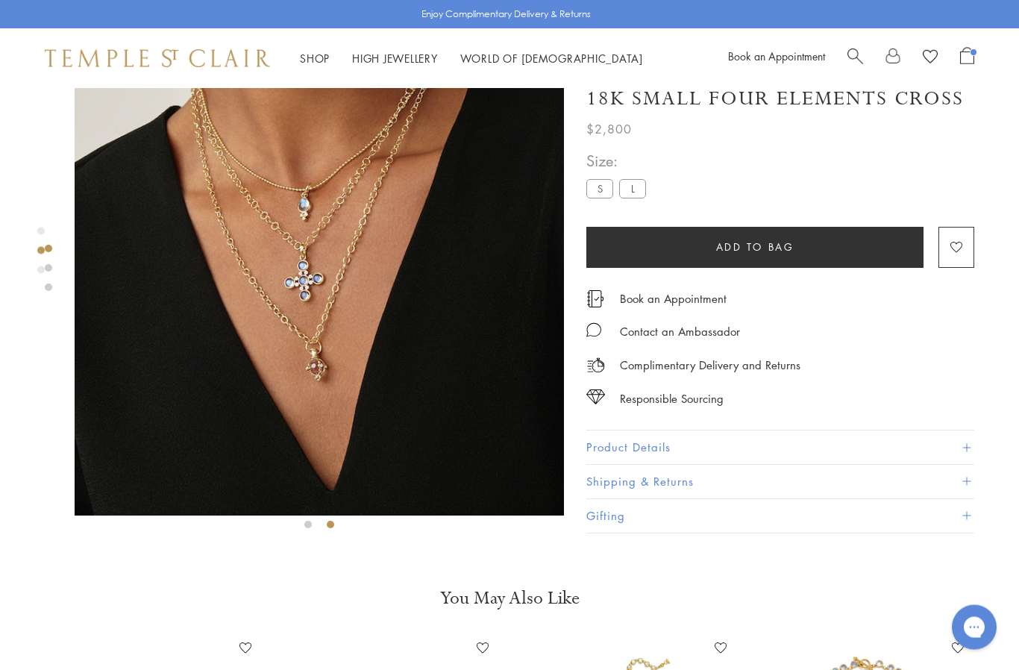
scroll to position [0, 0]
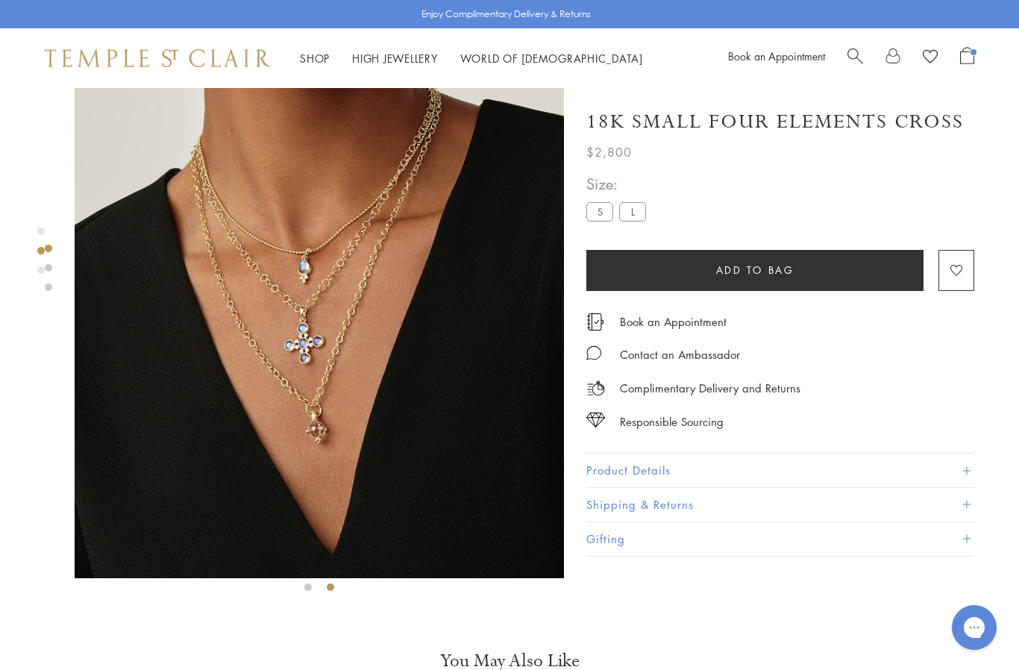
click at [803, 273] on button "Add to bag" at bounding box center [754, 270] width 337 height 41
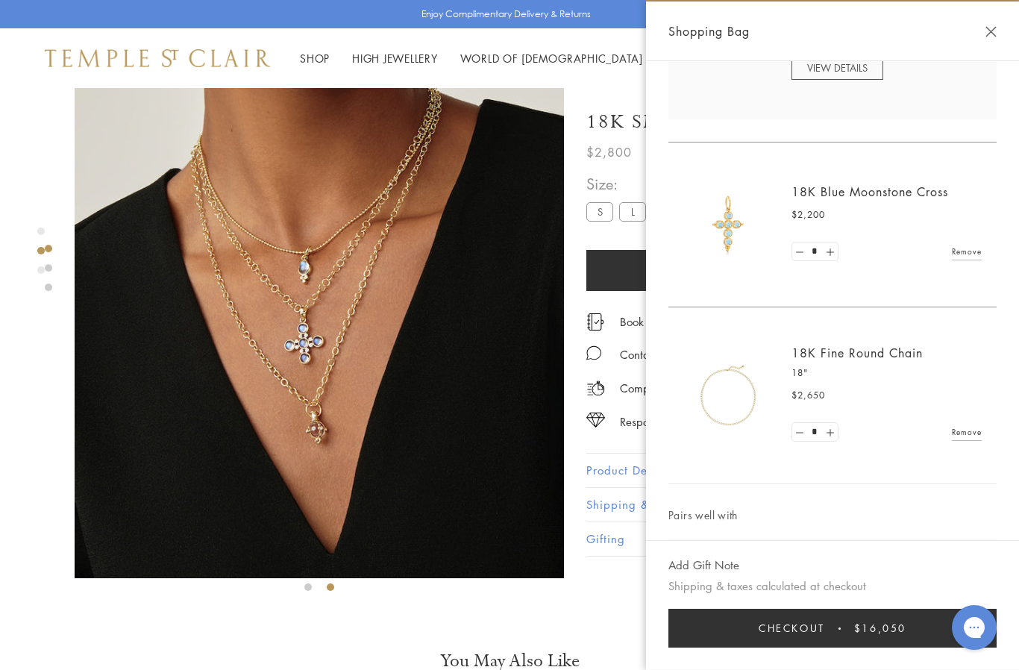
scroll to position [289, 0]
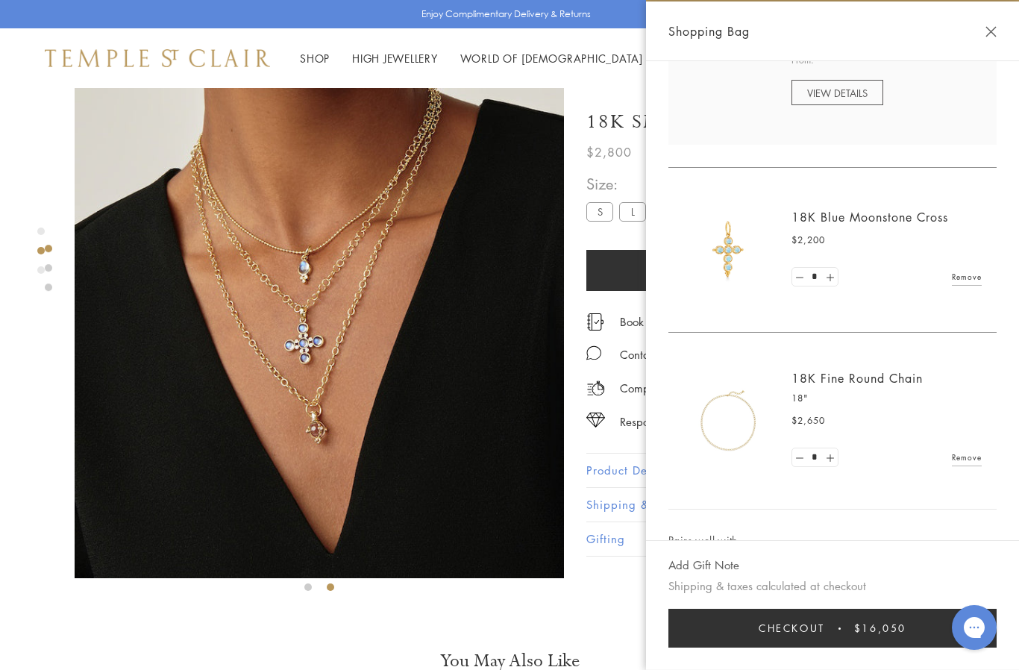
click at [794, 282] on link at bounding box center [799, 277] width 15 height 19
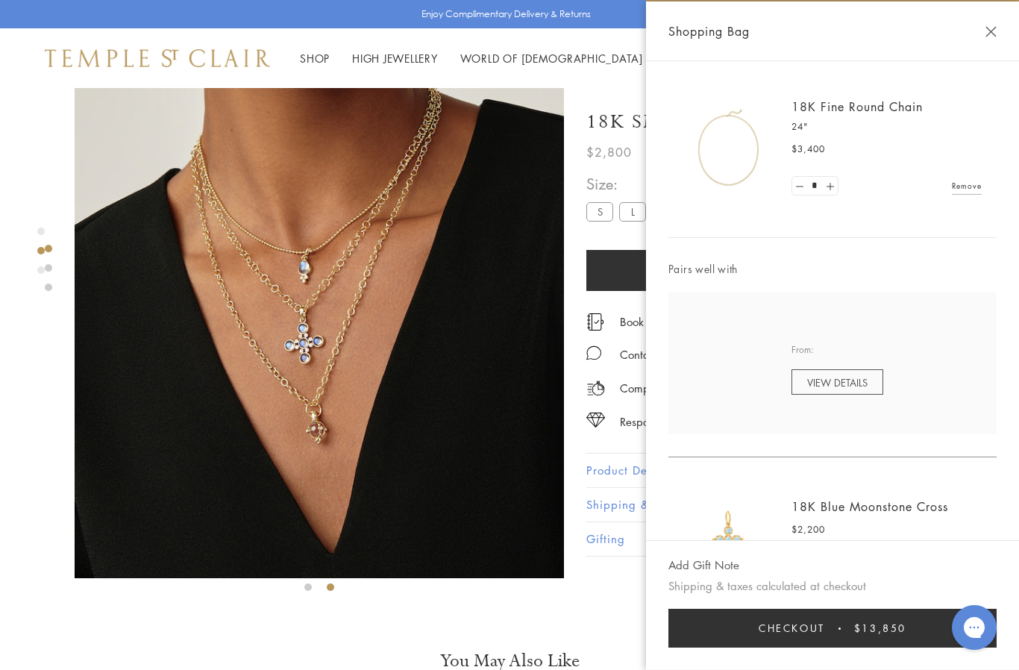
scroll to position [0, 0]
click at [996, 31] on button "Close Shopping Bag" at bounding box center [990, 31] width 11 height 11
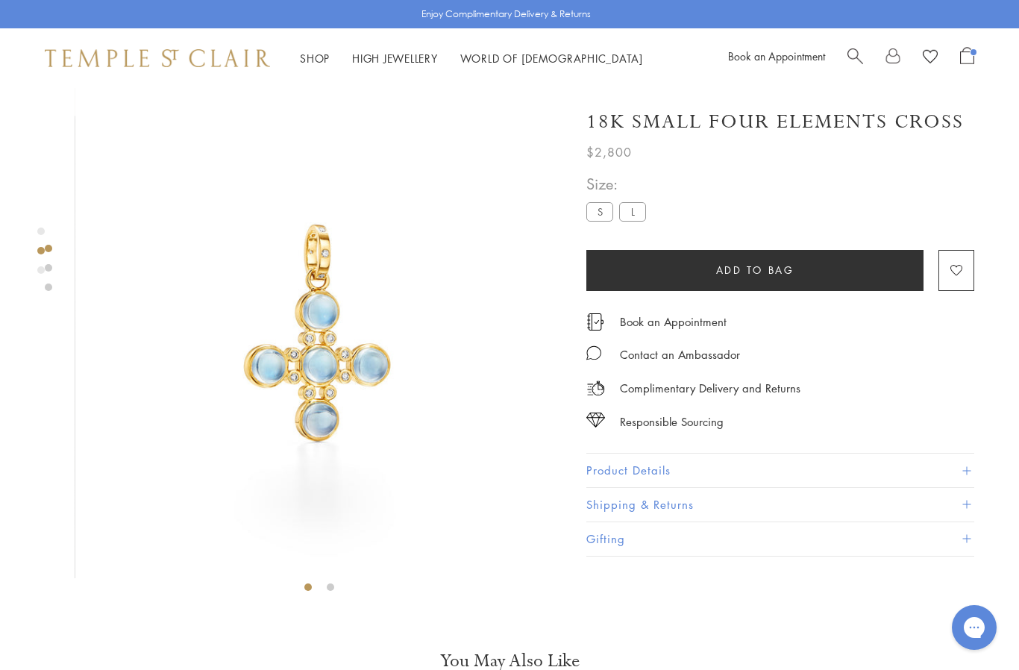
click at [321, 58] on link "Shop Shop" at bounding box center [315, 58] width 30 height 15
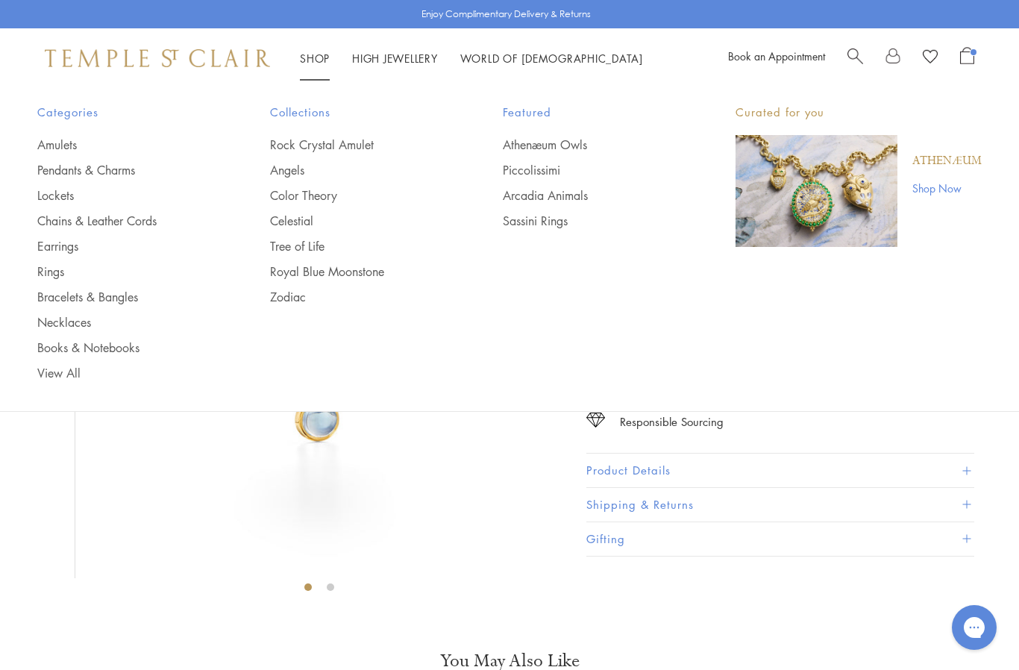
click at [352, 270] on link "Royal Blue Moonstone" at bounding box center [356, 271] width 173 height 16
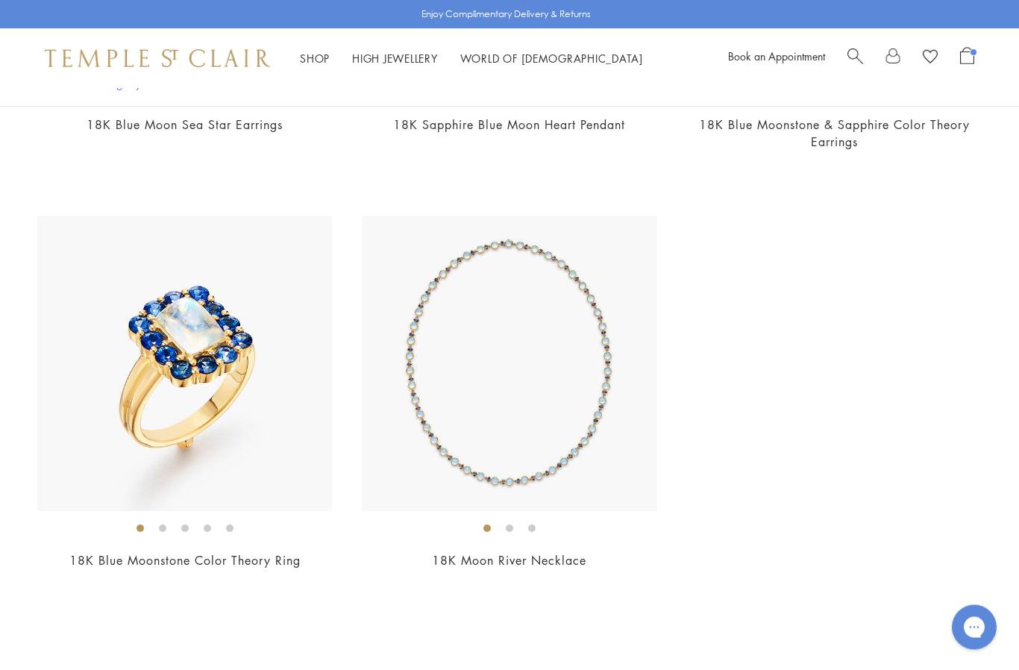
scroll to position [7381, 0]
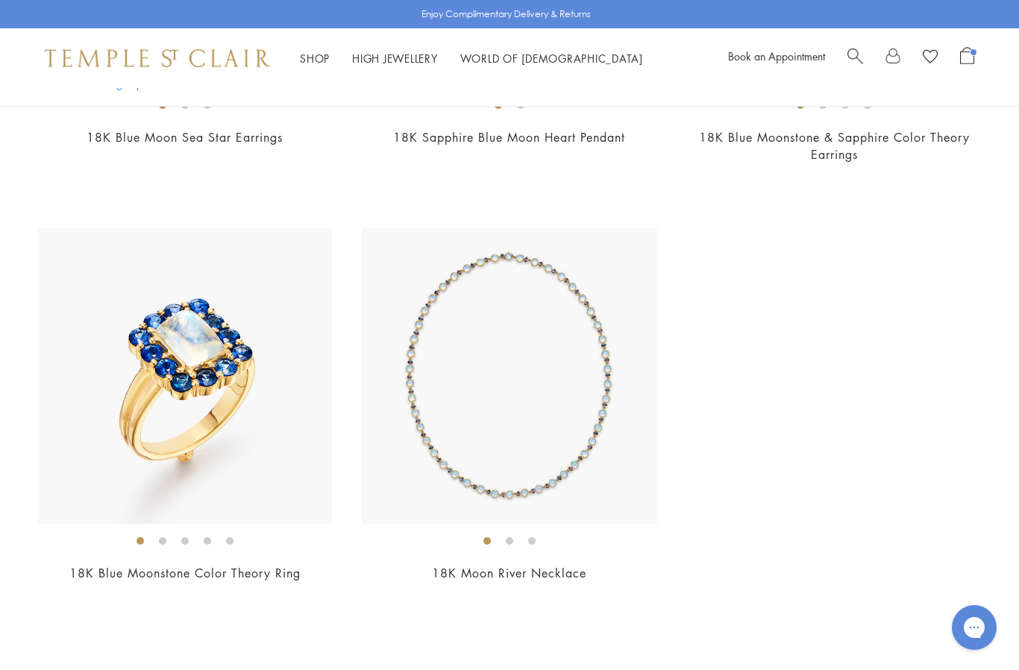
click at [586, 458] on img at bounding box center [509, 375] width 295 height 295
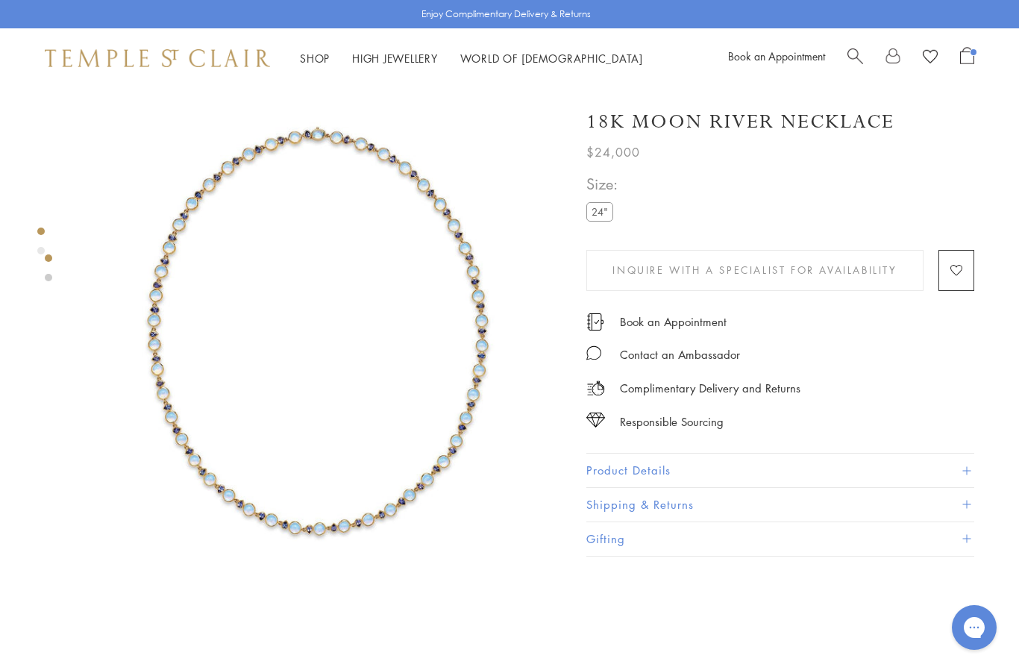
scroll to position [0, 3]
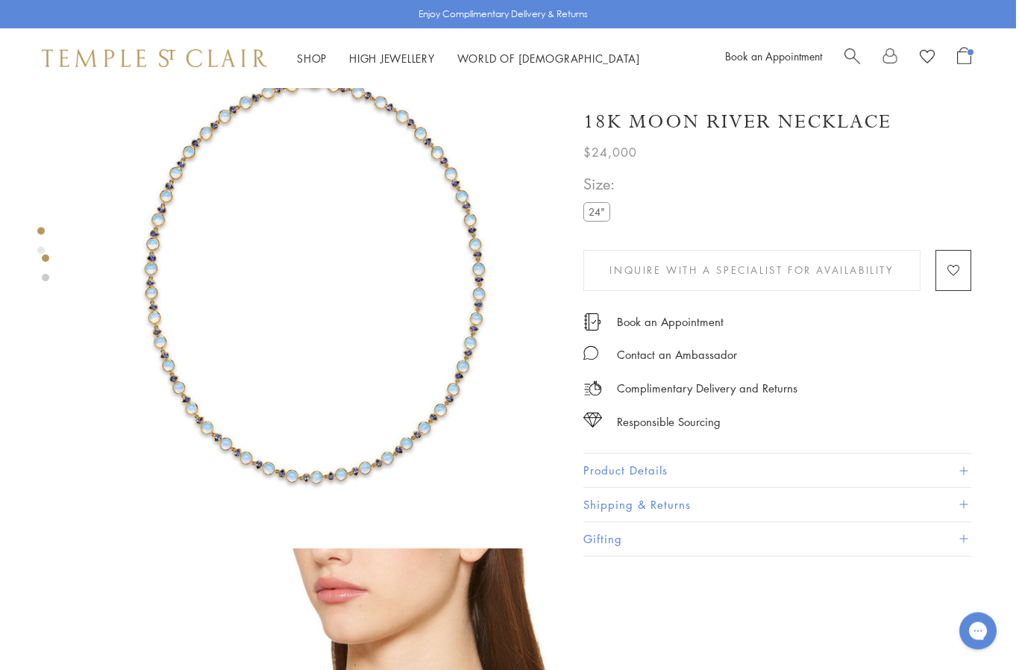
scroll to position [47, 3]
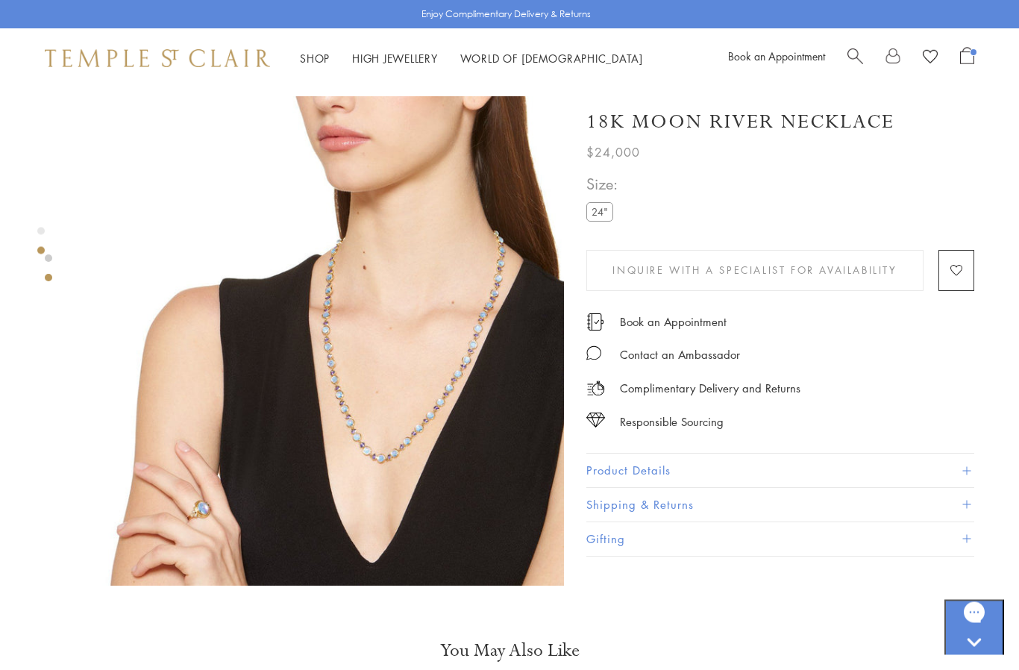
scroll to position [515, 0]
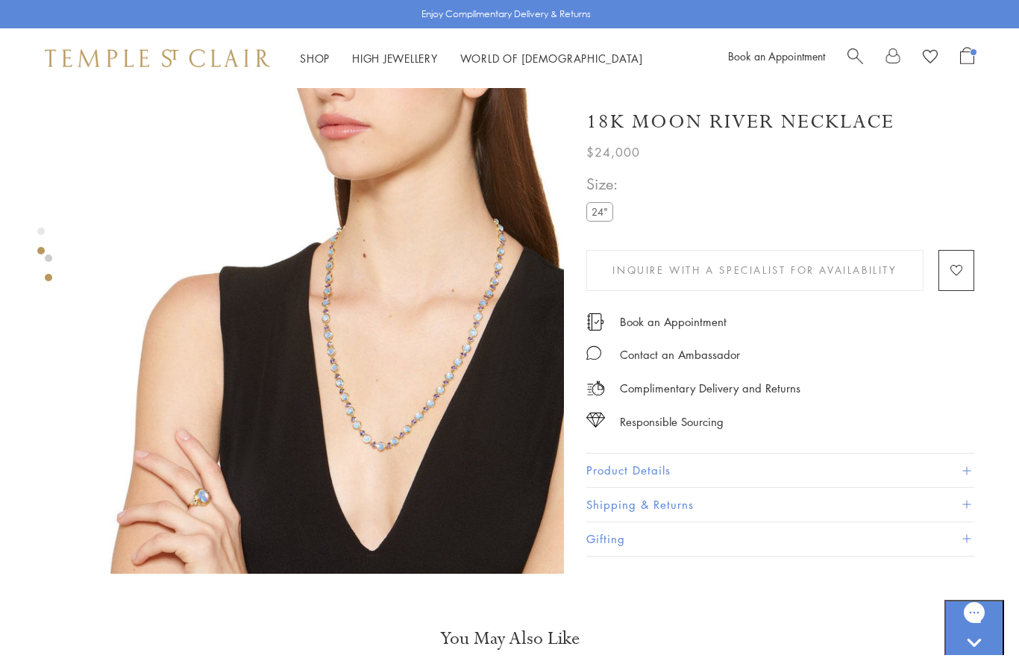
click at [908, 466] on button "Product Details" at bounding box center [780, 471] width 388 height 34
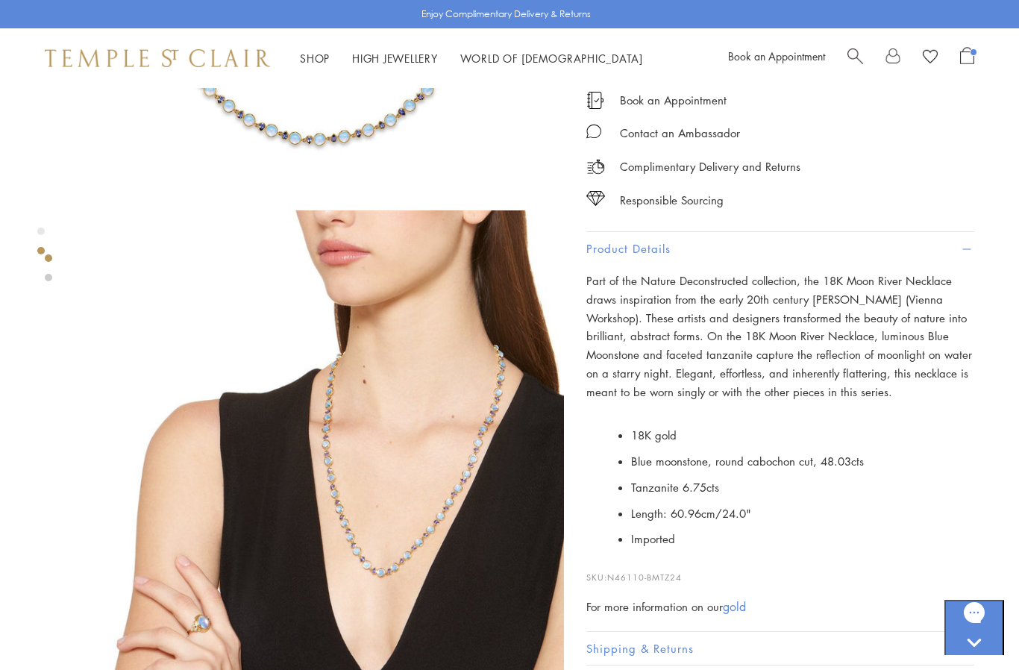
scroll to position [0, 0]
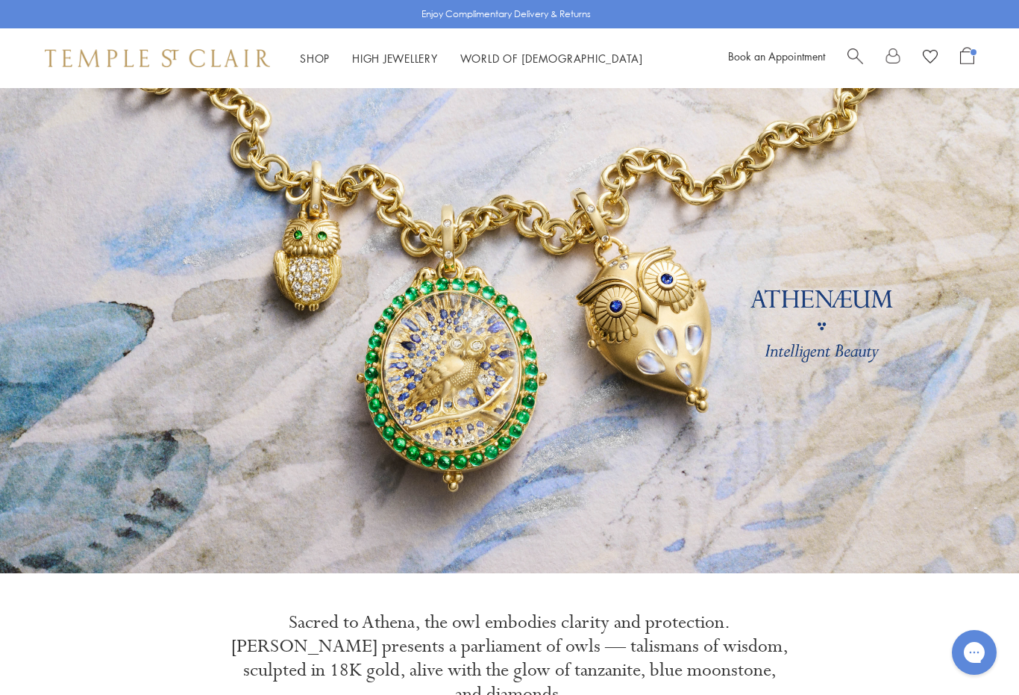
click at [853, 60] on span "Search" at bounding box center [855, 55] width 16 height 16
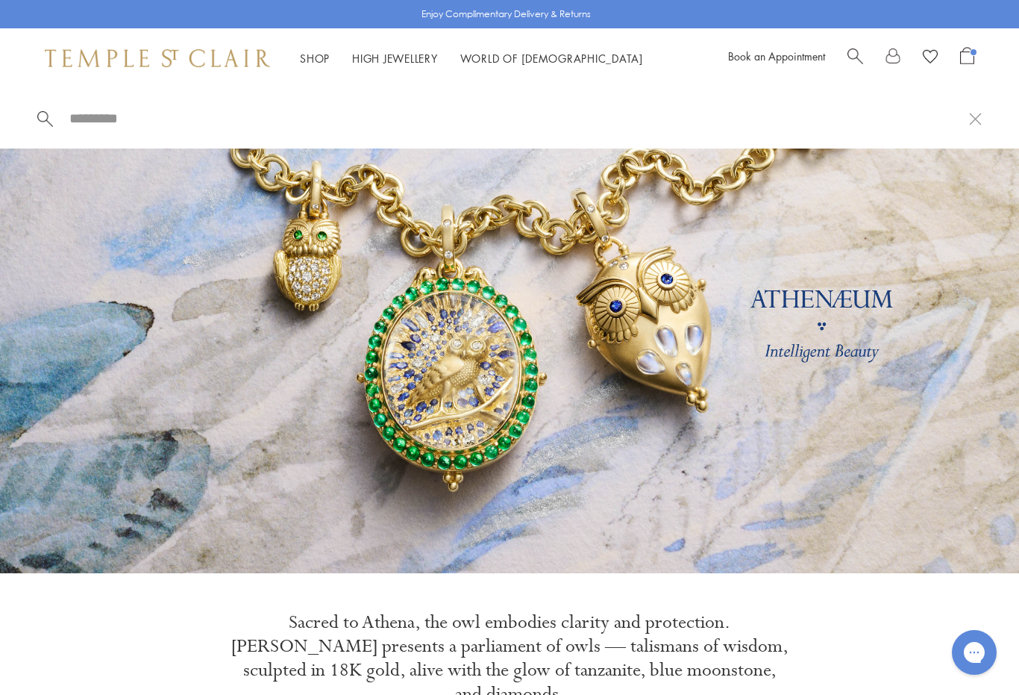
click at [103, 113] on input "search" at bounding box center [518, 118] width 901 height 17
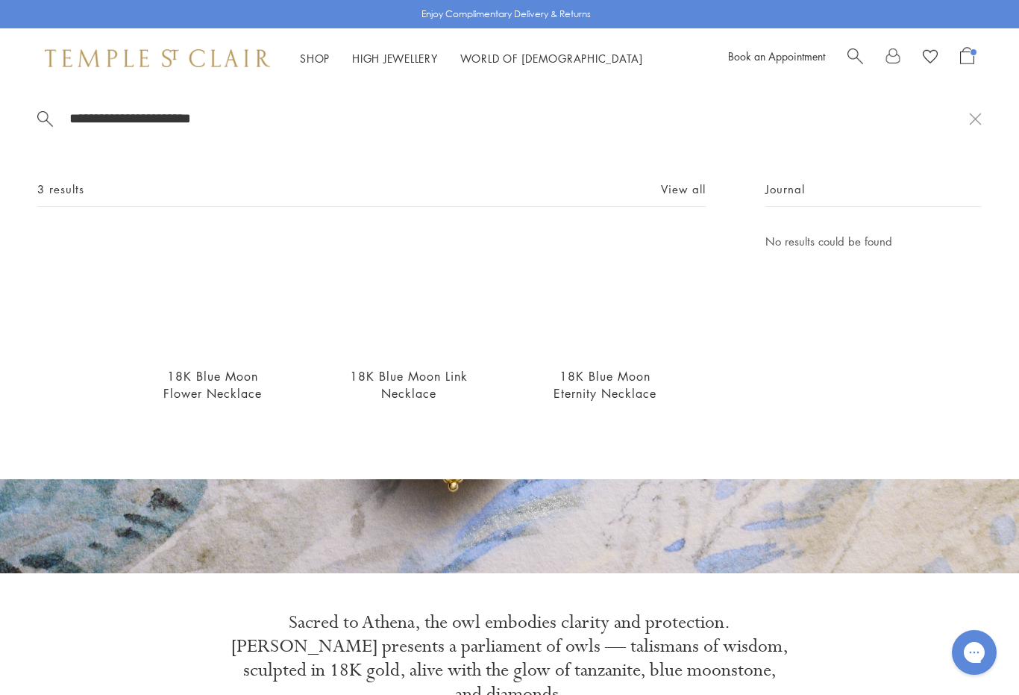
type input "**********"
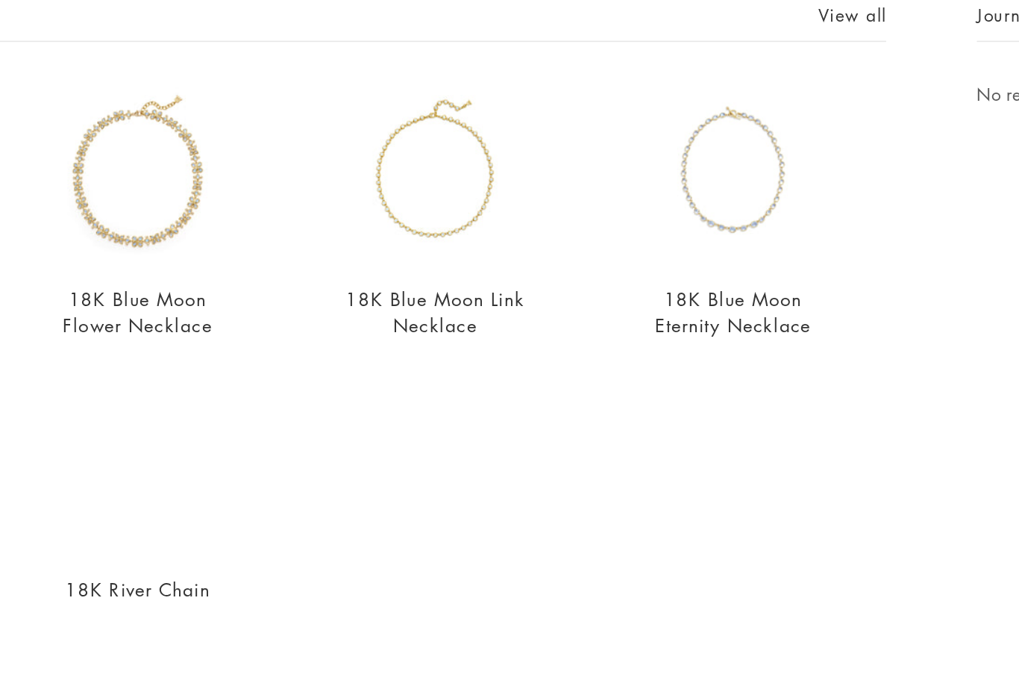
scroll to position [10, 0]
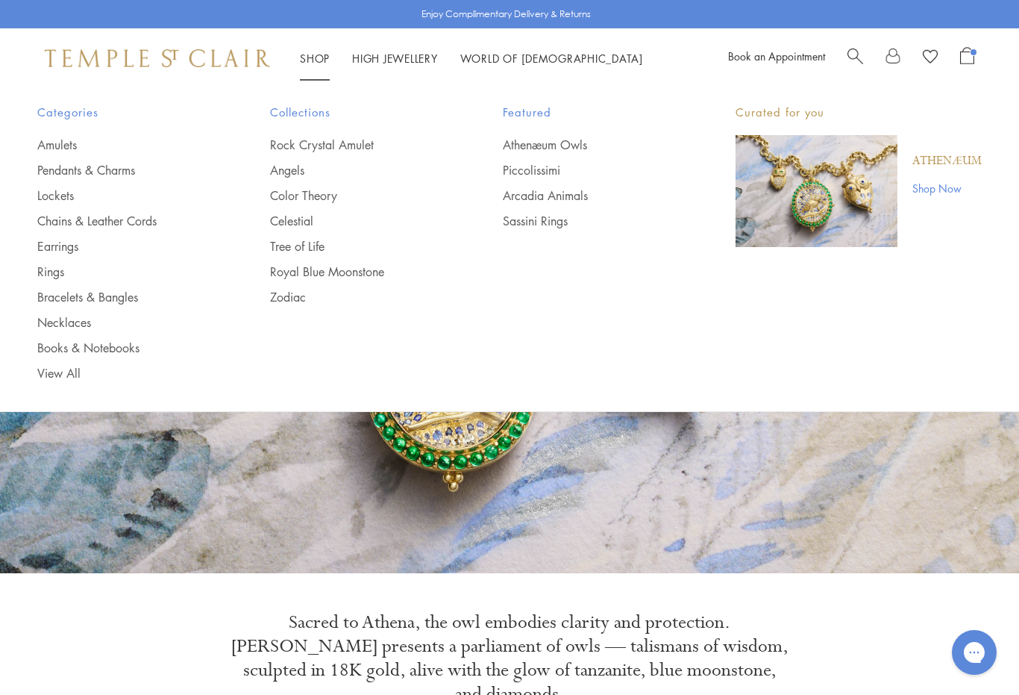
click at [73, 327] on link "Necklaces" at bounding box center [123, 322] width 173 height 16
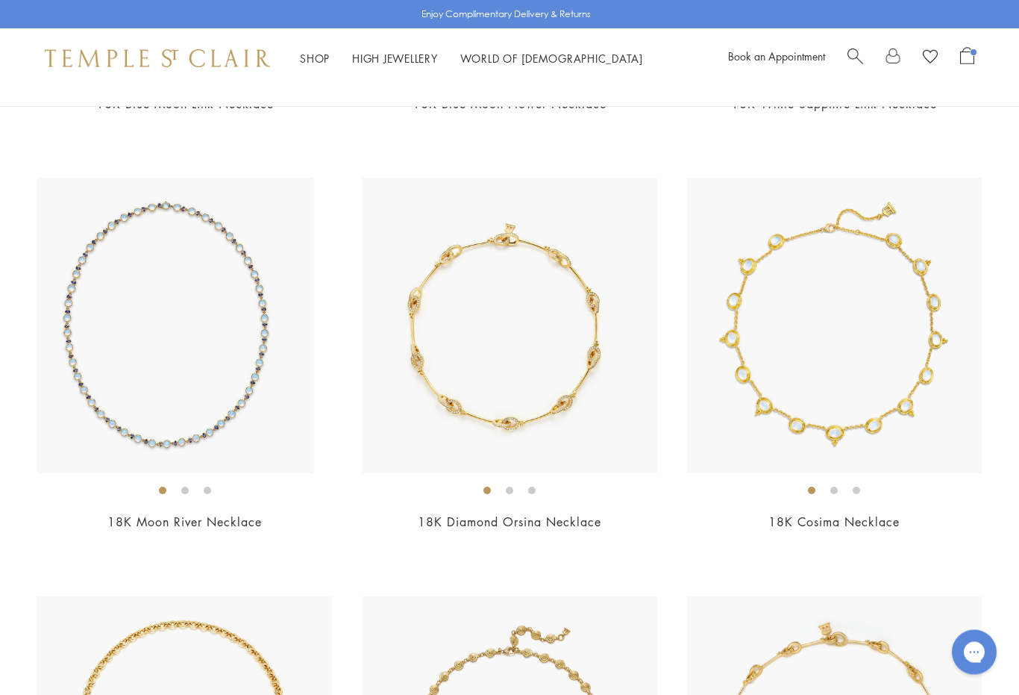
scroll to position [4275, 0]
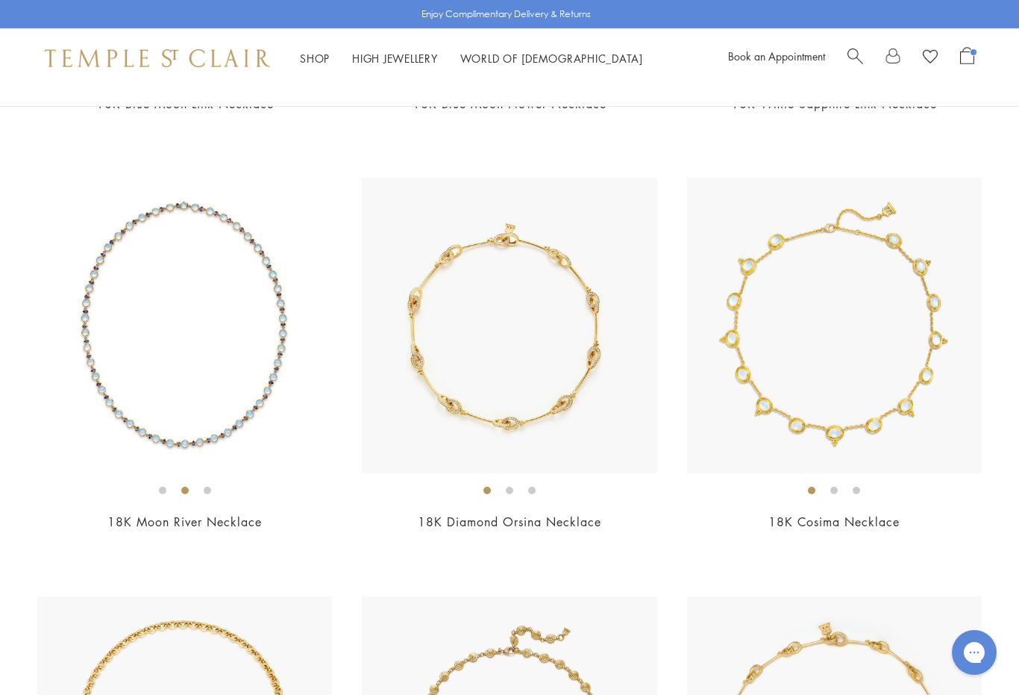
click at [260, 403] on img at bounding box center [184, 325] width 295 height 295
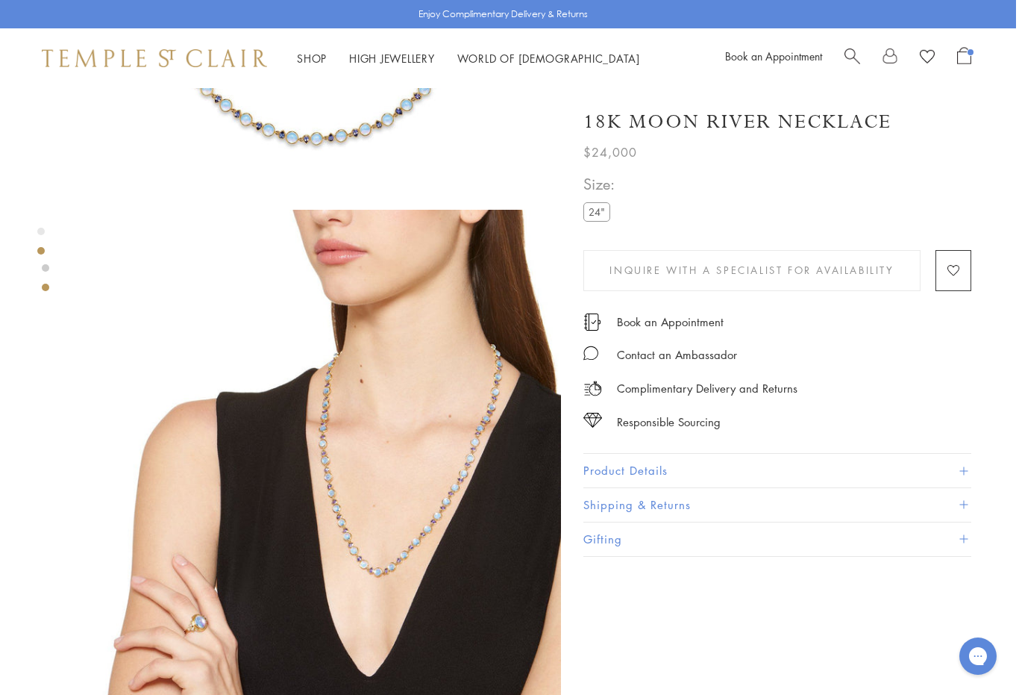
scroll to position [389, 3]
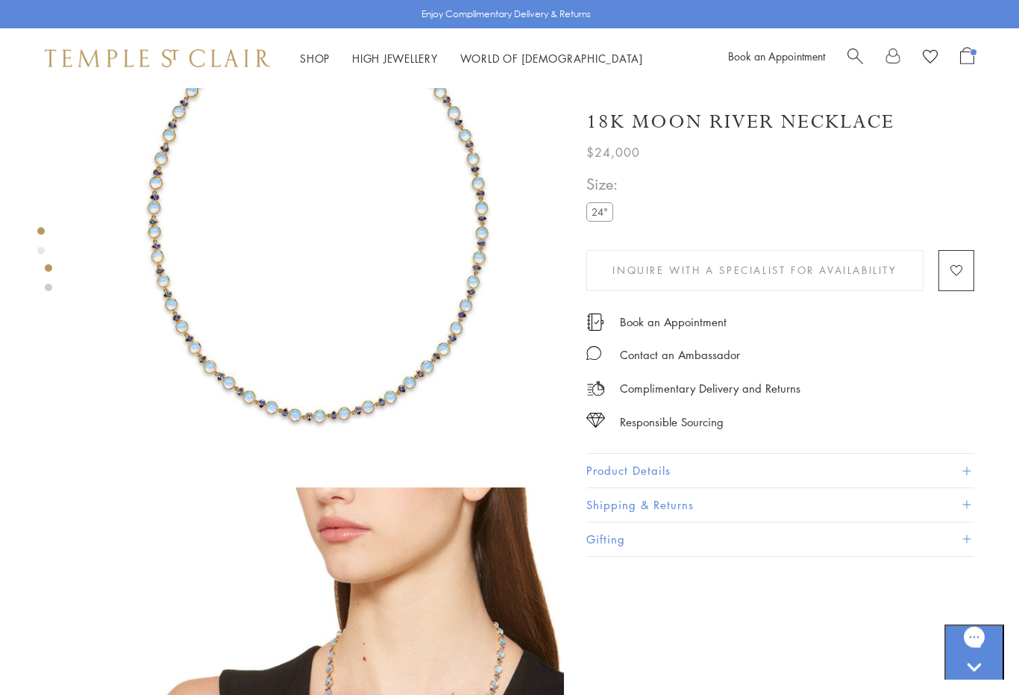
scroll to position [78, 0]
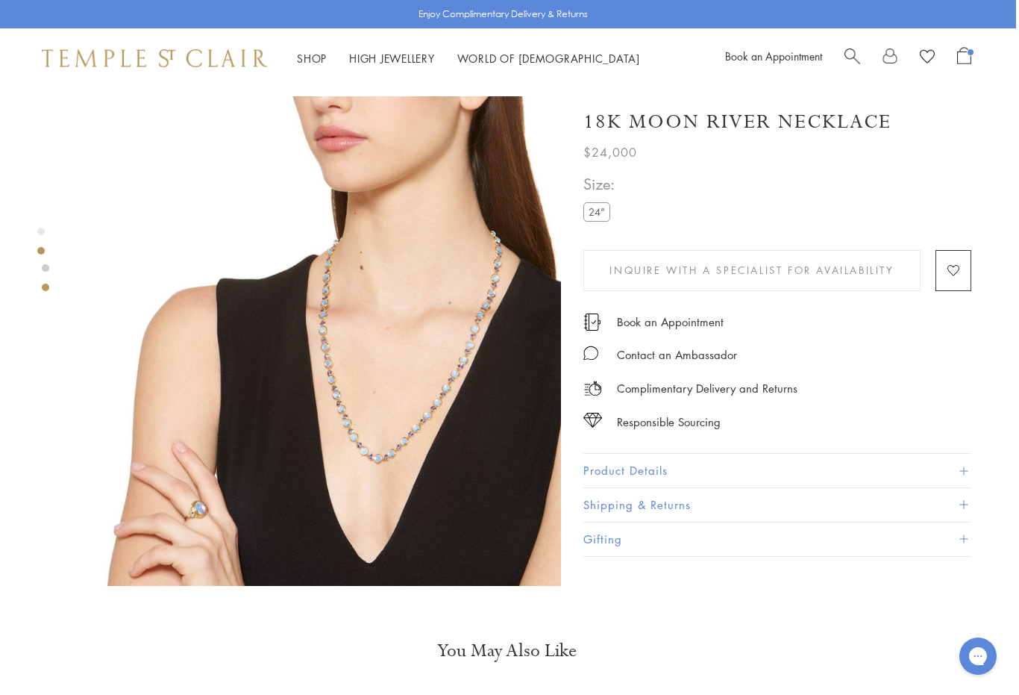
scroll to position [631, 3]
